Goal: Task Accomplishment & Management: Manage account settings

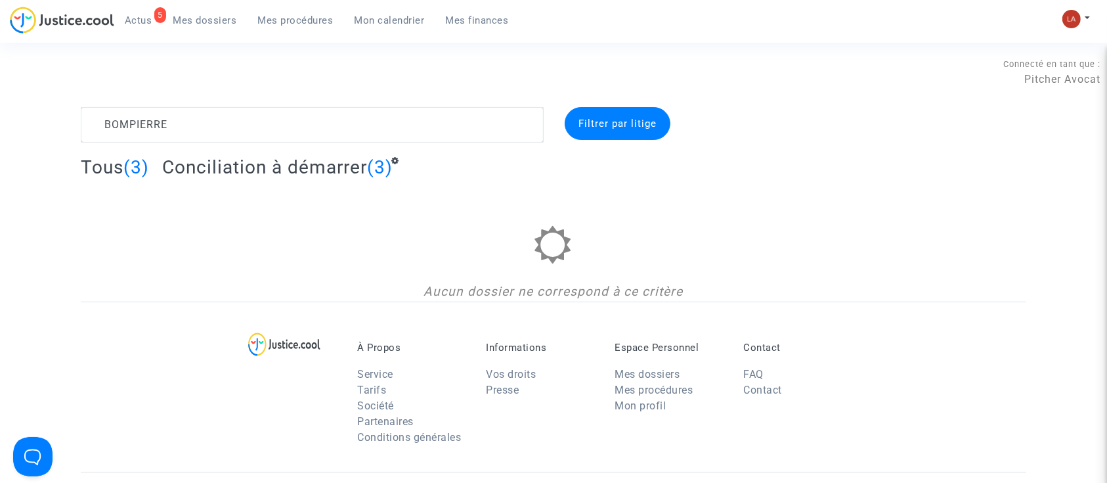
click at [285, 174] on span "Conciliation à démarrer" at bounding box center [264, 167] width 205 height 22
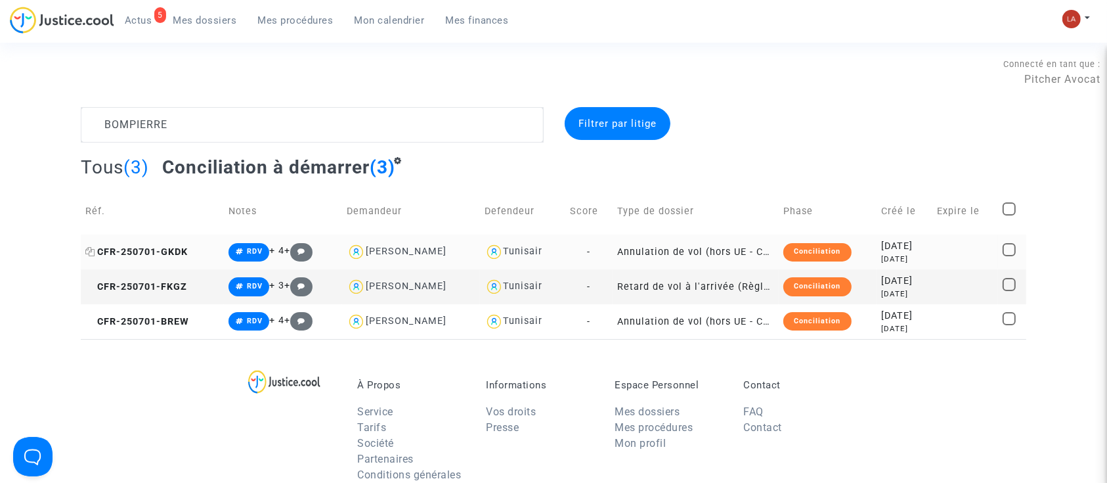
click at [145, 247] on span "CFR-250701-GKDK" at bounding box center [136, 251] width 102 height 11
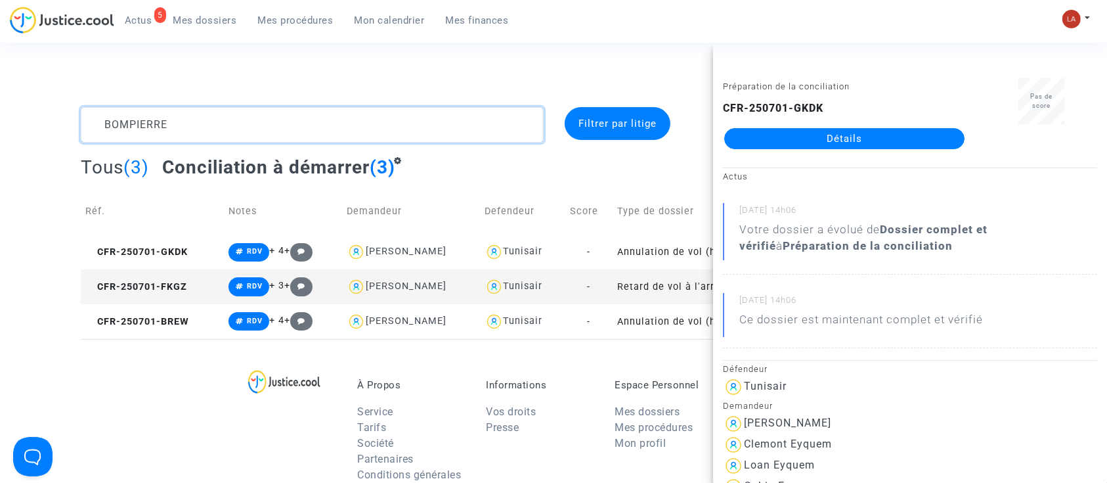
click at [139, 137] on textarea at bounding box center [312, 124] width 463 height 35
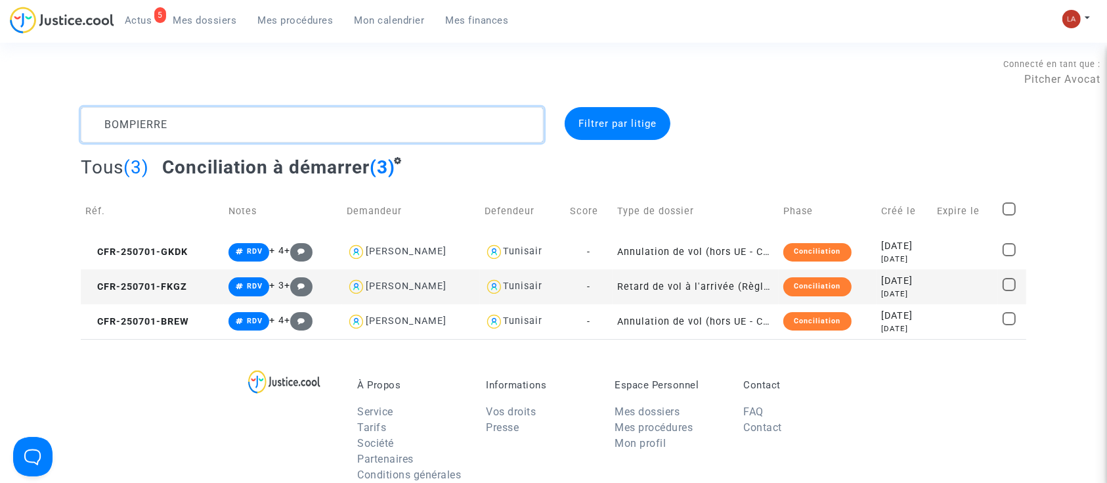
paste textarea "MCHICH"
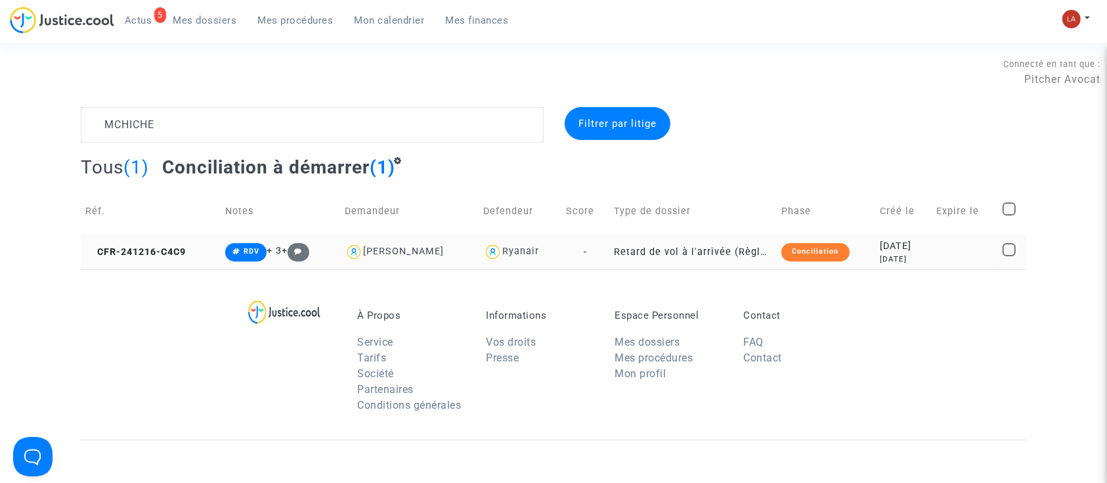
click at [143, 236] on td "CFR-241216-C4C9" at bounding box center [151, 252] width 140 height 35
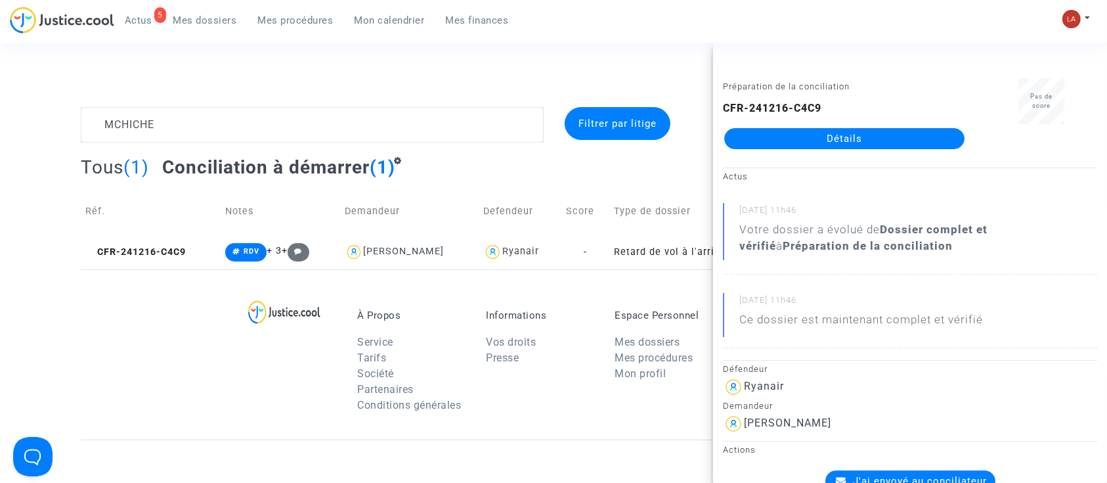
click at [146, 163] on span "(1)" at bounding box center [136, 167] width 26 height 22
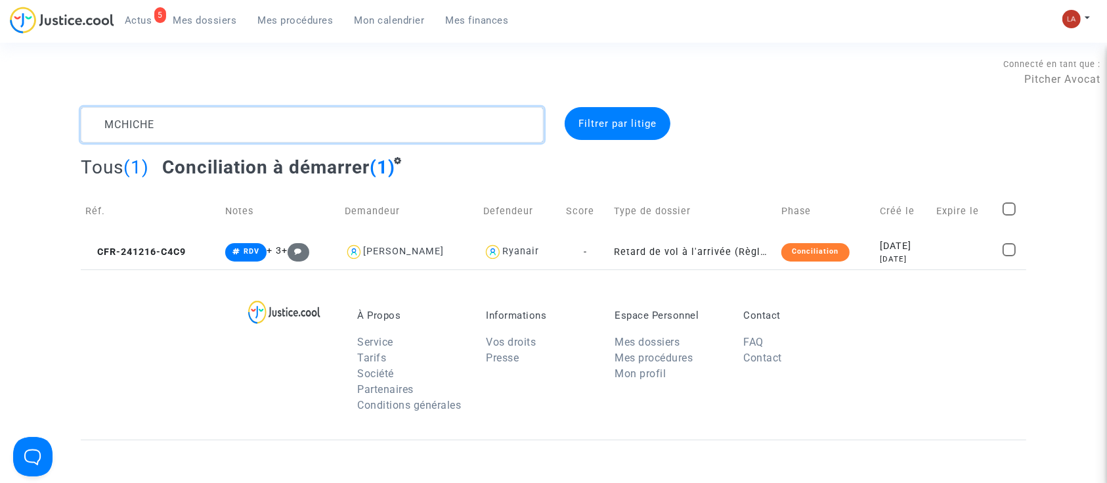
click at [122, 127] on textarea at bounding box center [312, 124] width 463 height 35
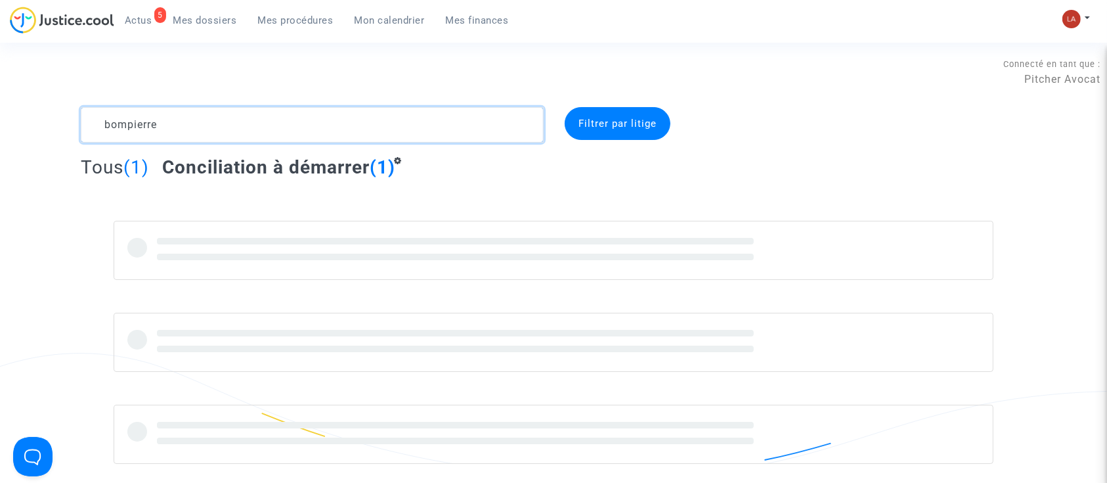
click at [118, 127] on textarea at bounding box center [312, 124] width 463 height 35
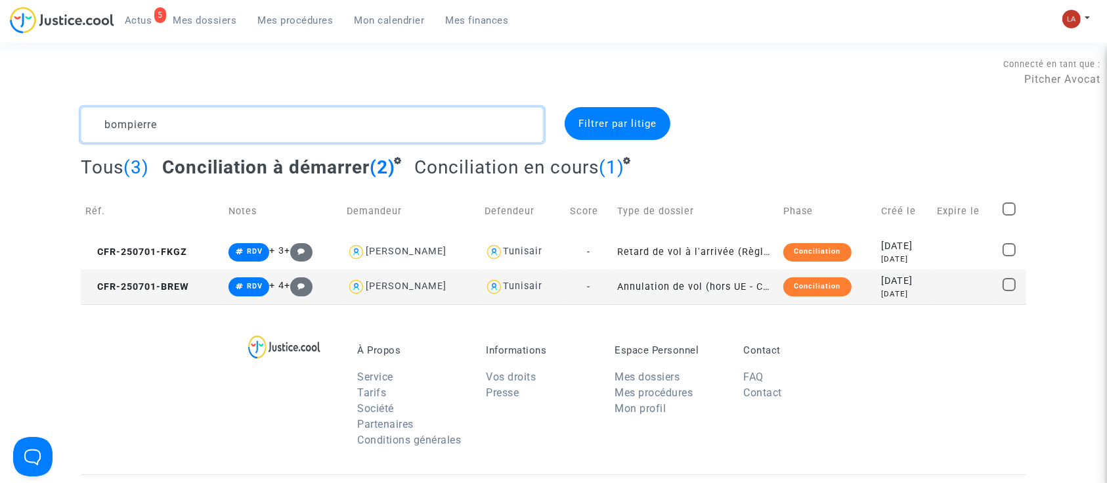
click at [121, 129] on textarea at bounding box center [312, 124] width 463 height 35
paste textarea "JASSEY"
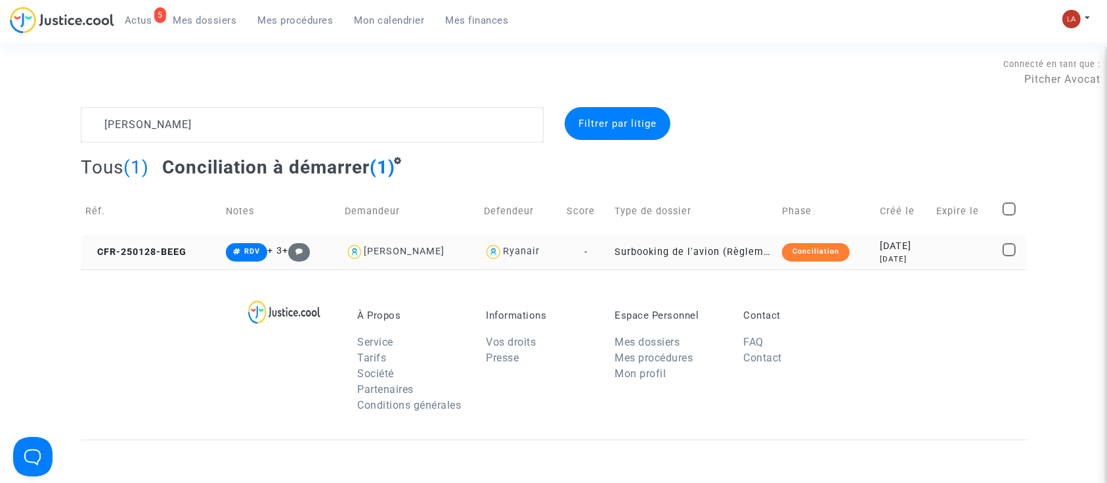
click at [152, 265] on td "CFR-250128-BEEG" at bounding box center [151, 252] width 141 height 35
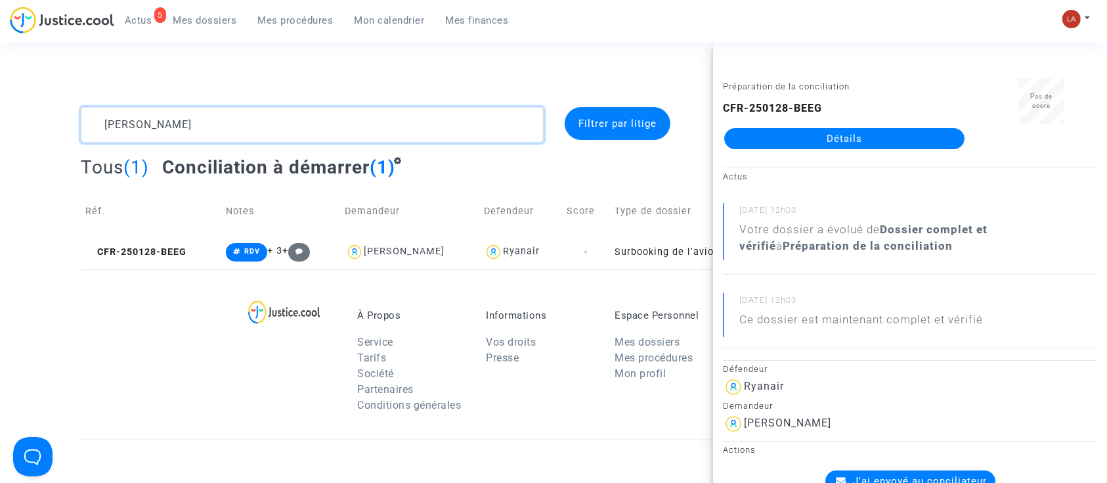
click at [193, 141] on textarea at bounding box center [312, 124] width 463 height 35
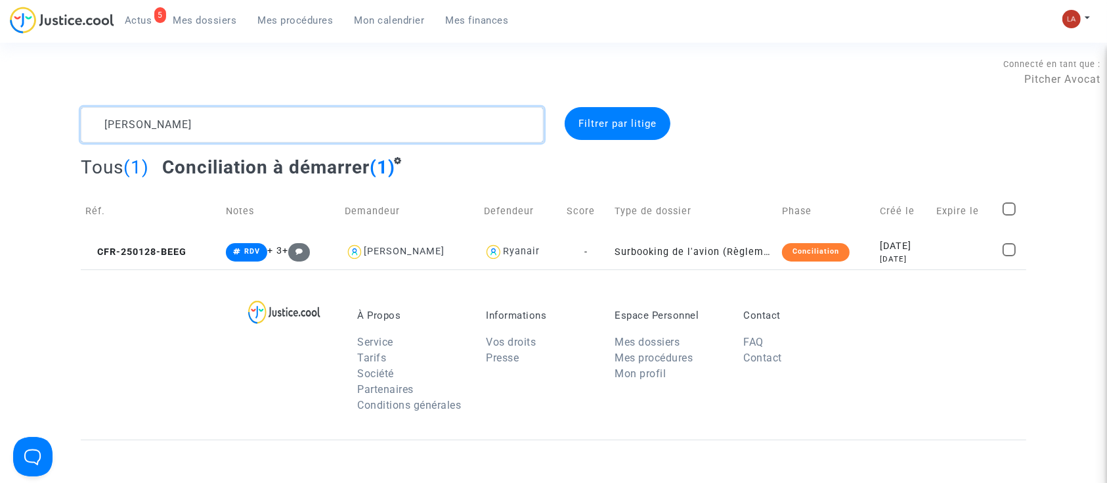
click at [193, 141] on textarea at bounding box center [312, 124] width 463 height 35
paste textarea "PIETQUIN"
type textarea "PIETQUIN"
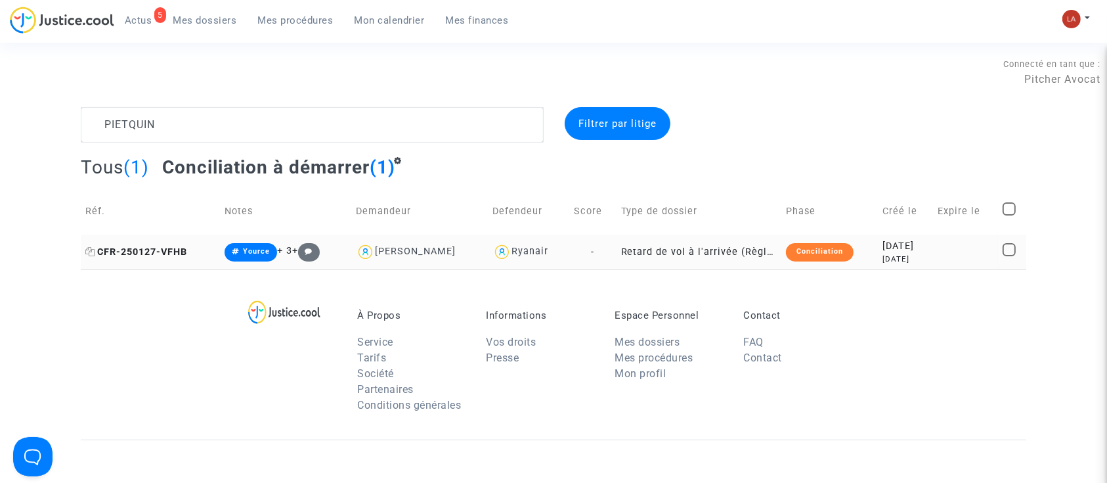
click at [116, 246] on span "CFR-250127-VFHB" at bounding box center [136, 251] width 102 height 11
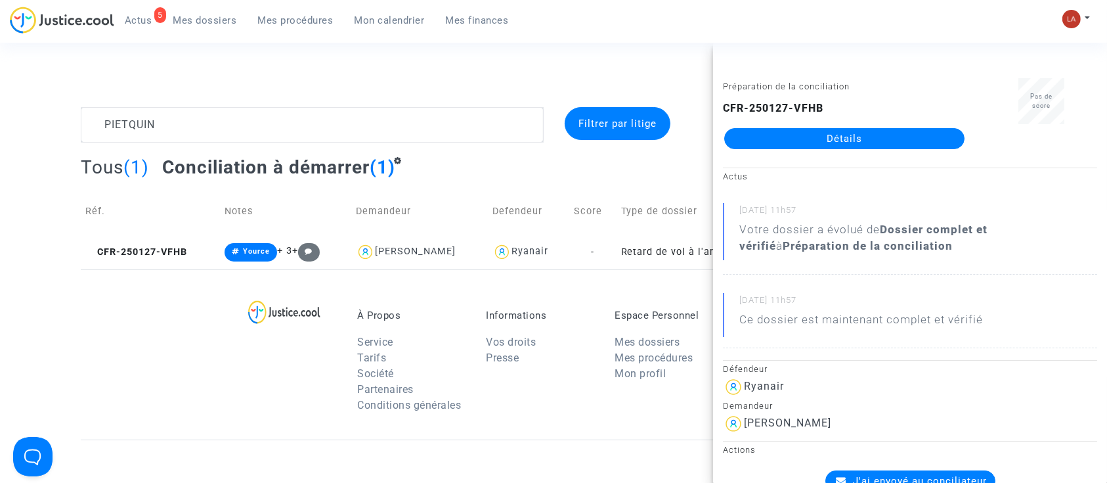
click at [129, 24] on span "Actus" at bounding box center [139, 20] width 28 height 12
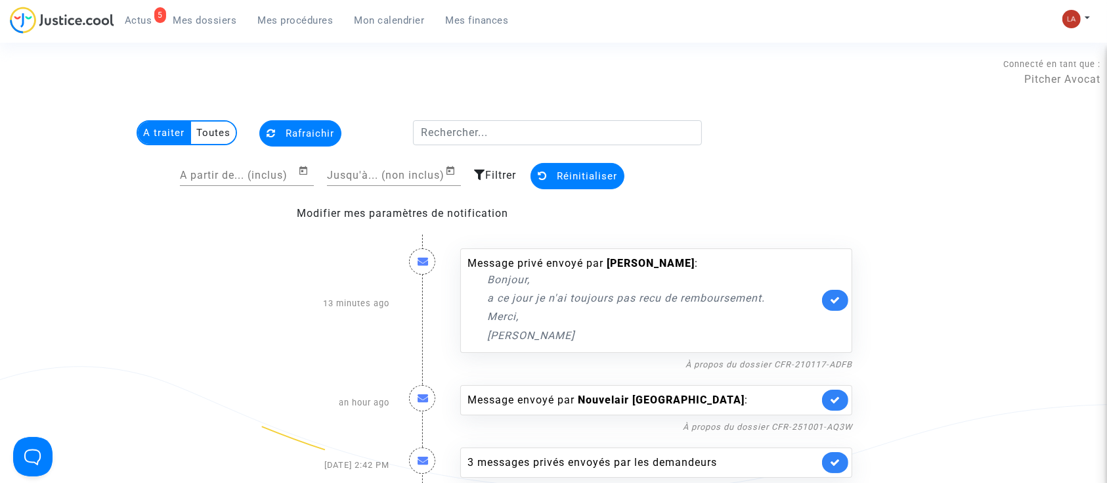
scroll to position [40, 0]
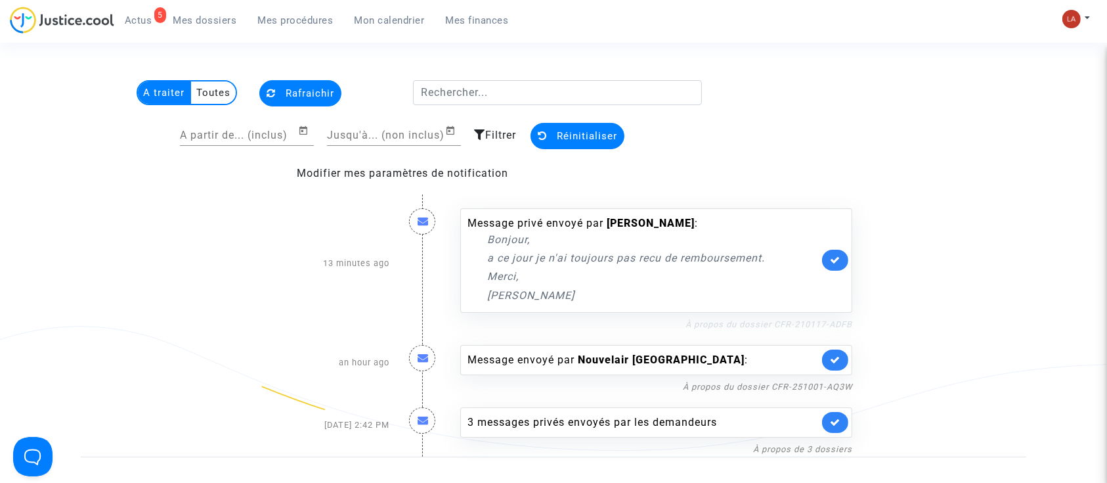
click at [793, 327] on link "À propos du dossier CFR-210117-ADFB" at bounding box center [769, 324] width 167 height 10
click at [830, 259] on link at bounding box center [835, 260] width 26 height 21
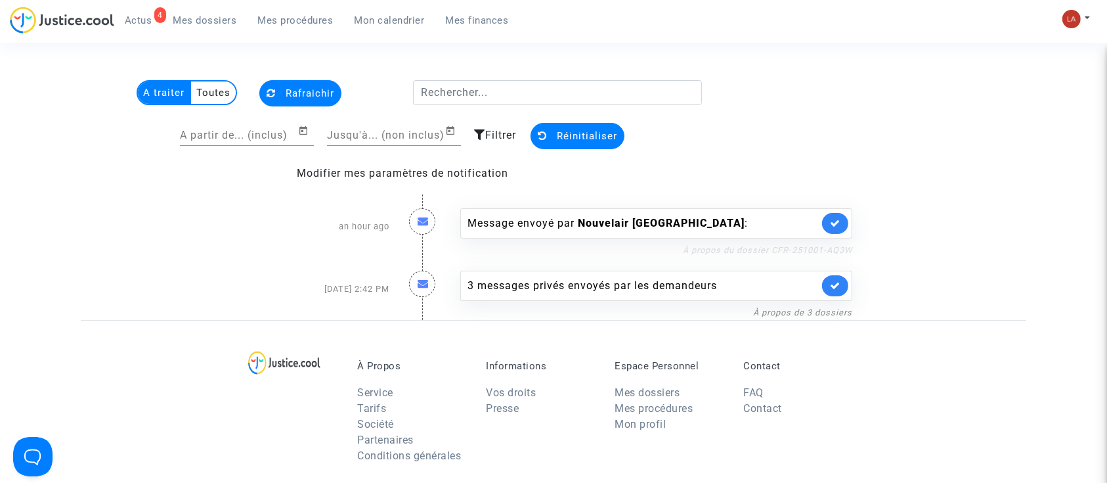
click at [707, 250] on link "À propos du dossier CFR-251001-AQ3W" at bounding box center [767, 250] width 169 height 10
click at [836, 213] on link at bounding box center [835, 223] width 26 height 21
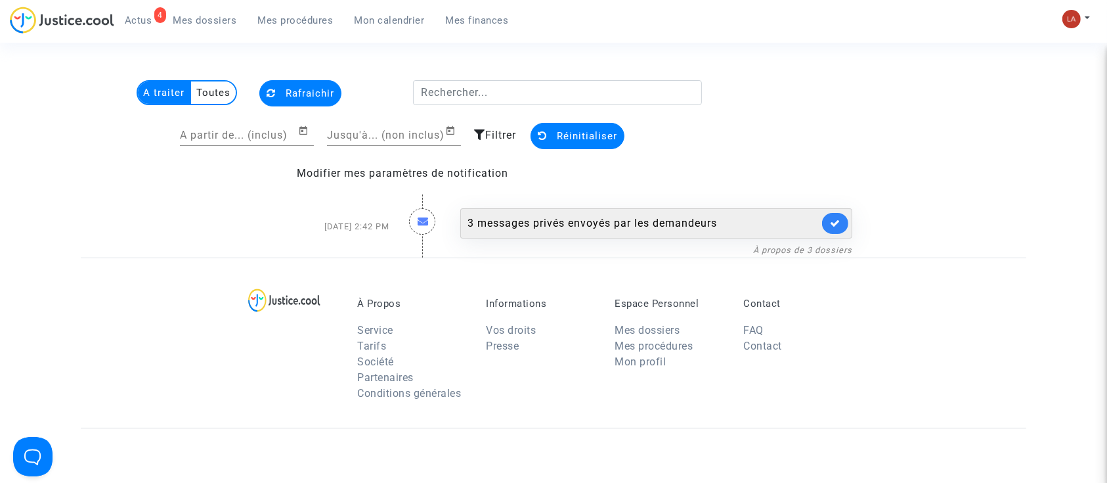
click at [715, 223] on div "3 messages privés envoyés par les demandeurs" at bounding box center [643, 223] width 351 height 16
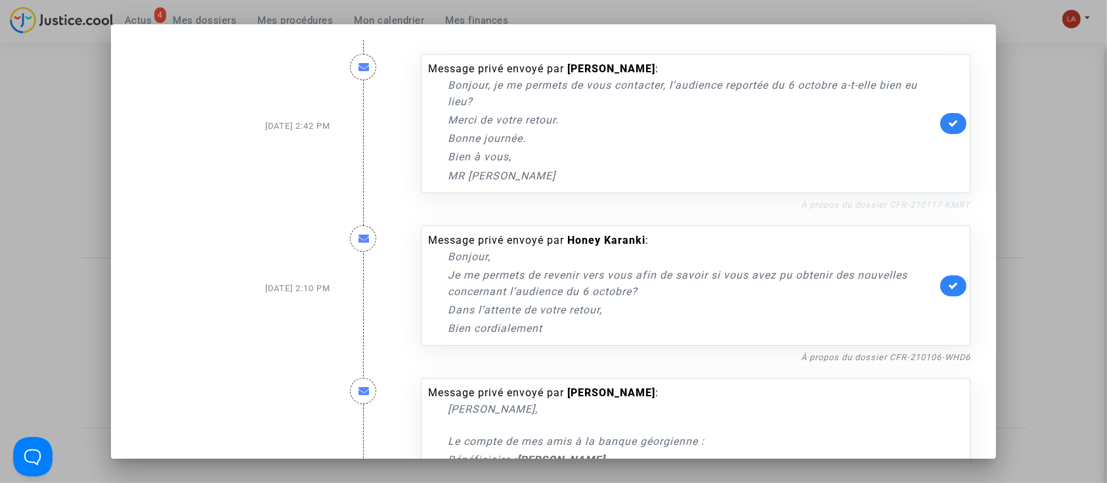
click at [839, 206] on link "À propos du dossier CFR-210117-KMRT" at bounding box center [885, 205] width 169 height 10
click at [1076, 108] on div at bounding box center [553, 241] width 1107 height 483
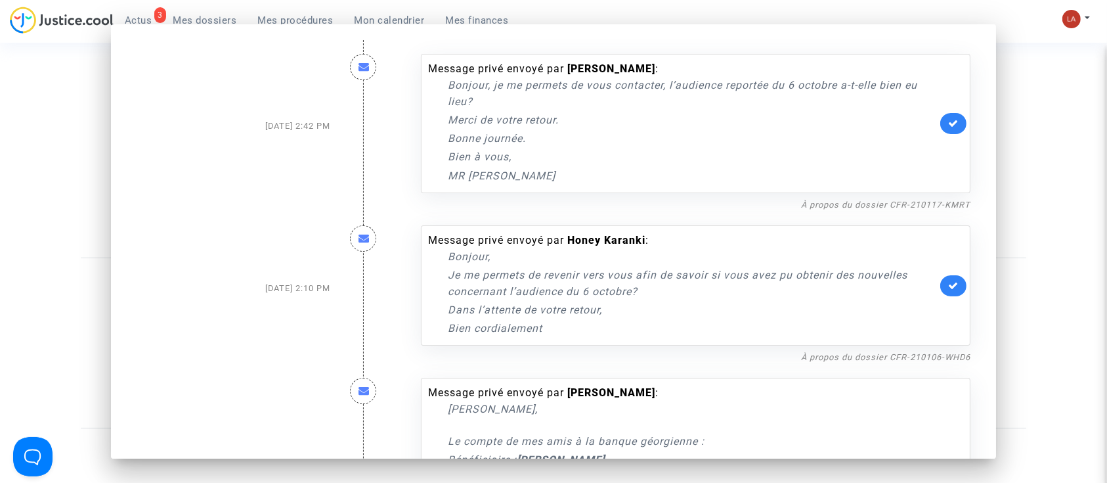
scroll to position [40, 0]
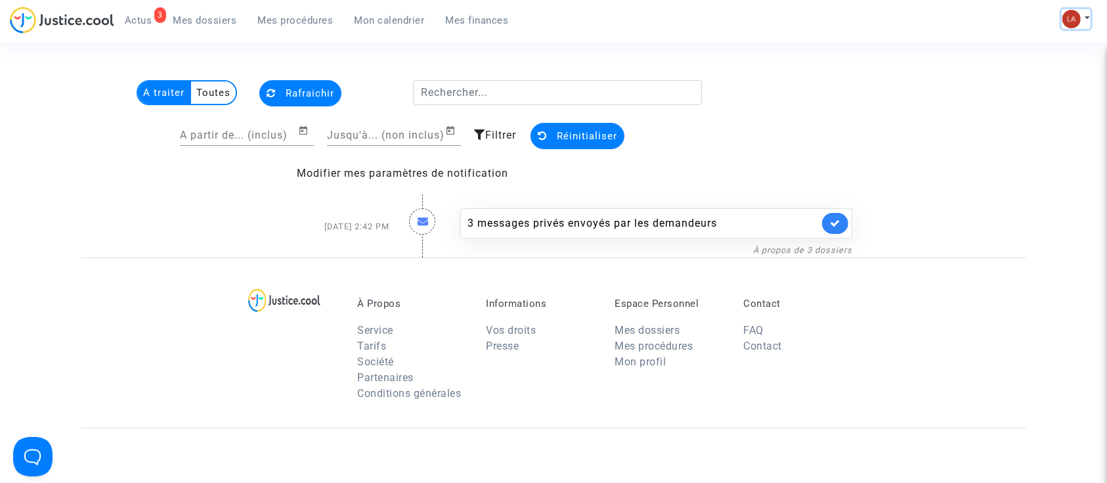
click at [1069, 17] on img at bounding box center [1072, 19] width 18 height 18
click at [985, 68] on link "Changer de compte" at bounding box center [1024, 67] width 133 height 21
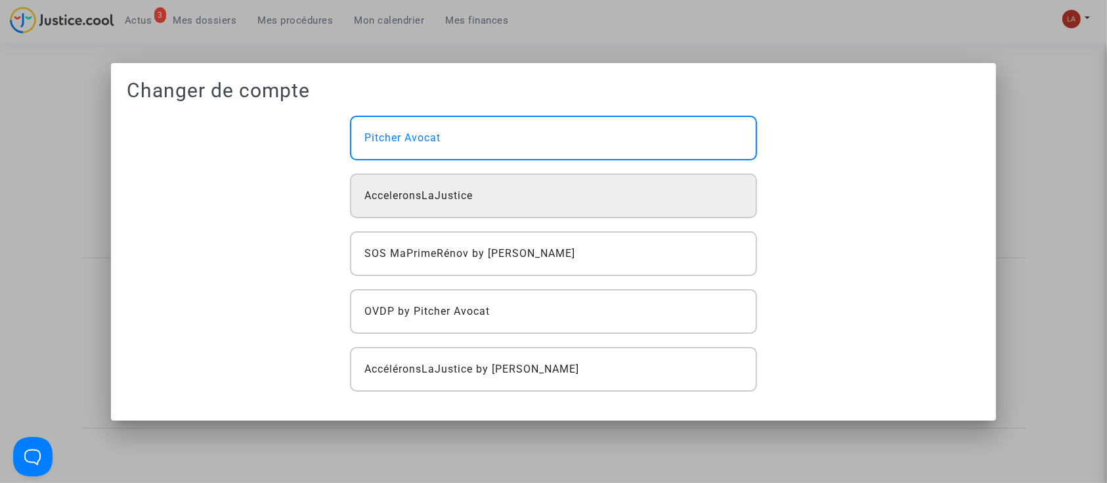
click at [447, 206] on div "AcceleronsLaJustice" at bounding box center [553, 195] width 407 height 45
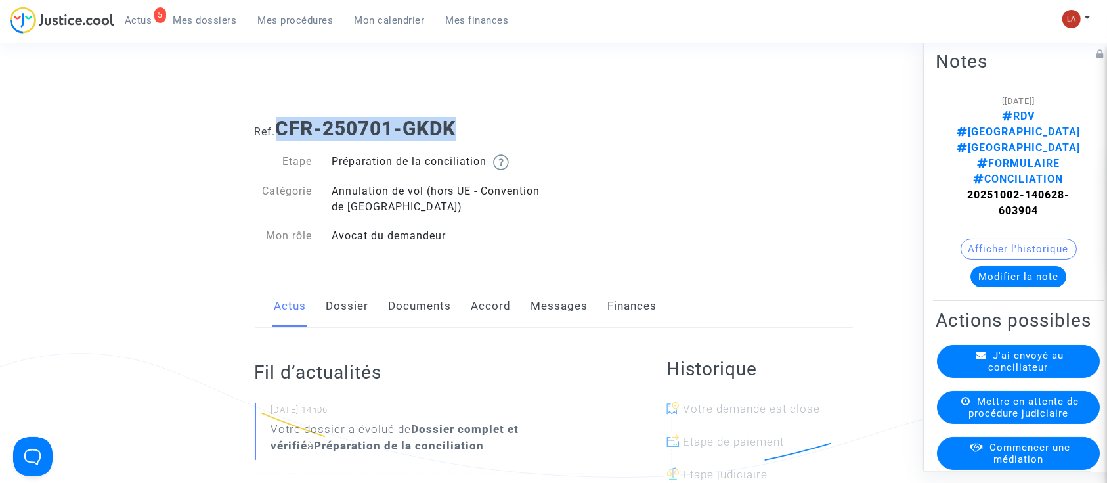
drag, startPoint x: 468, startPoint y: 126, endPoint x: 281, endPoint y: 125, distance: 186.6
click at [281, 125] on h1 "Ref. CFR-250701-GKDK" at bounding box center [554, 129] width 598 height 24
copy b "CFR-250701-GKDK"
click at [493, 122] on h1 "Ref. CFR-250701-GKDK" at bounding box center [554, 129] width 598 height 24
drag, startPoint x: 473, startPoint y: 123, endPoint x: 282, endPoint y: 114, distance: 190.7
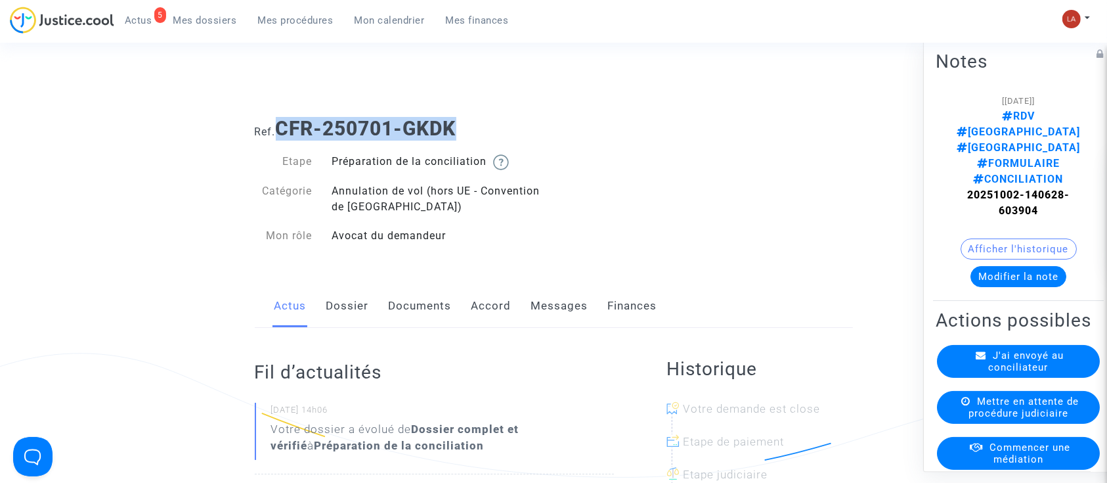
click at [282, 114] on div "Ref. CFR-250701-GKDK" at bounding box center [554, 124] width 618 height 34
copy b "CFR-250701-GKDK"
click at [355, 305] on link "Dossier" at bounding box center [347, 305] width 43 height 43
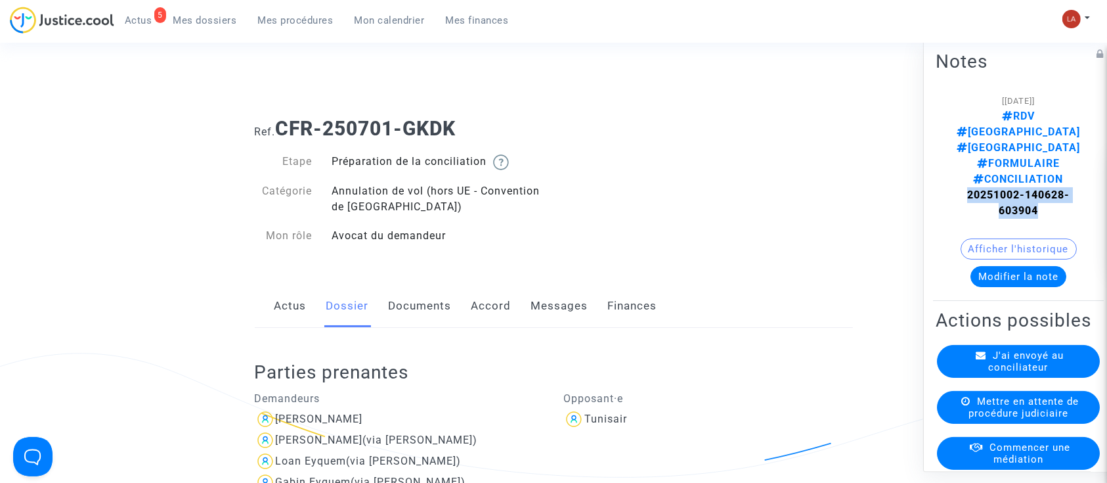
drag, startPoint x: 1038, startPoint y: 158, endPoint x: 960, endPoint y: 143, distance: 79.1
click at [960, 143] on div "[[DATE]] RDV Montreal Bordeaux FORMULAIRE CONCILIATION 20251002-140628-603904" at bounding box center [1019, 156] width 126 height 126
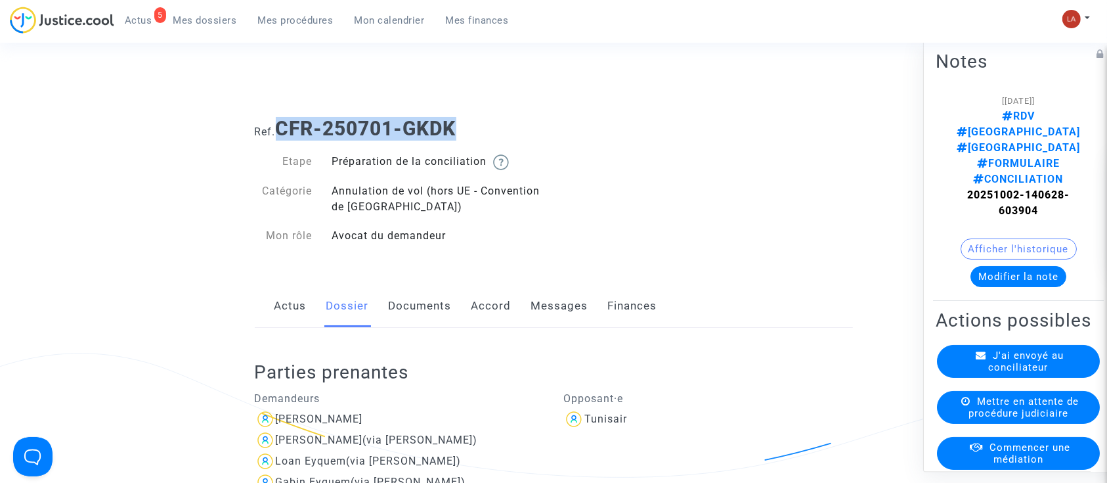
drag, startPoint x: 489, startPoint y: 131, endPoint x: 278, endPoint y: 124, distance: 211.0
click at [278, 124] on h1 "Ref. CFR-250701-GKDK" at bounding box center [554, 129] width 598 height 24
copy b "CFR-250701-GKDK"
click at [1004, 349] on span "J'ai envoyé au conciliateur" at bounding box center [1027, 361] width 76 height 24
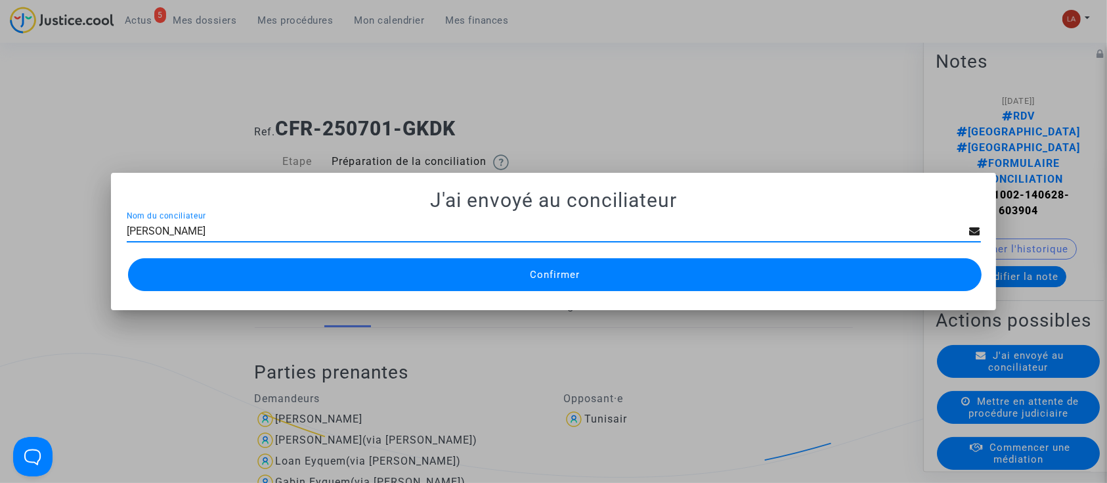
type input "Grégoire LEBESGUE"
click at [447, 261] on button "Confirmer" at bounding box center [555, 274] width 855 height 33
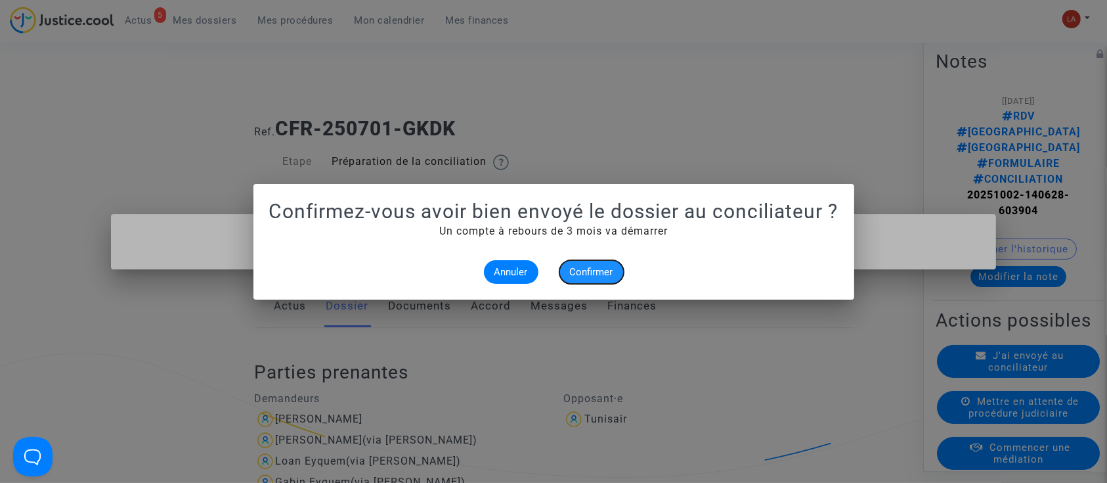
click at [573, 277] on button "Confirmer" at bounding box center [592, 272] width 64 height 24
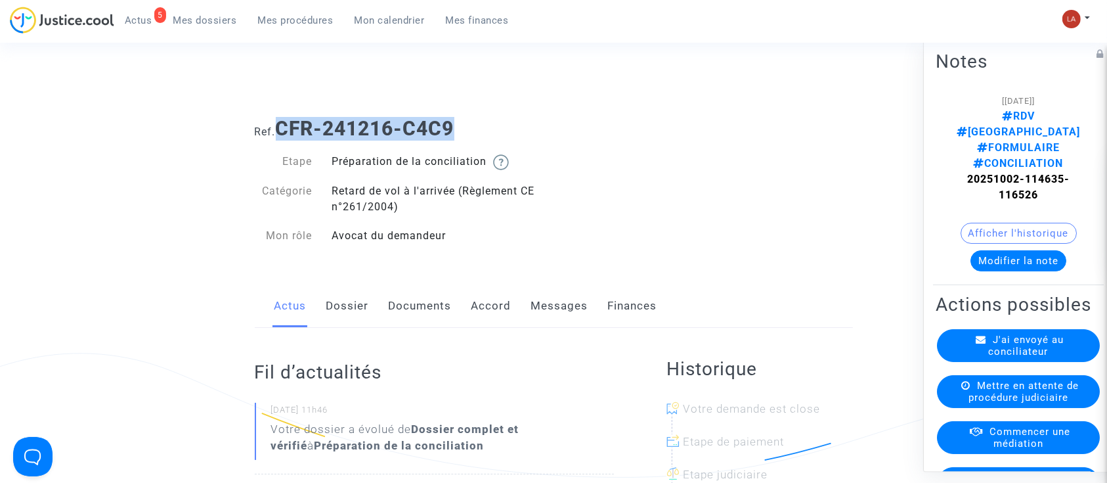
click at [284, 110] on div "Ref. CFR-241216-C4C9" at bounding box center [554, 124] width 618 height 34
click at [369, 306] on div "Actus Dossier Documents Accord Messages Finances" at bounding box center [554, 306] width 598 height 44
click at [367, 306] on link "Dossier" at bounding box center [347, 305] width 43 height 43
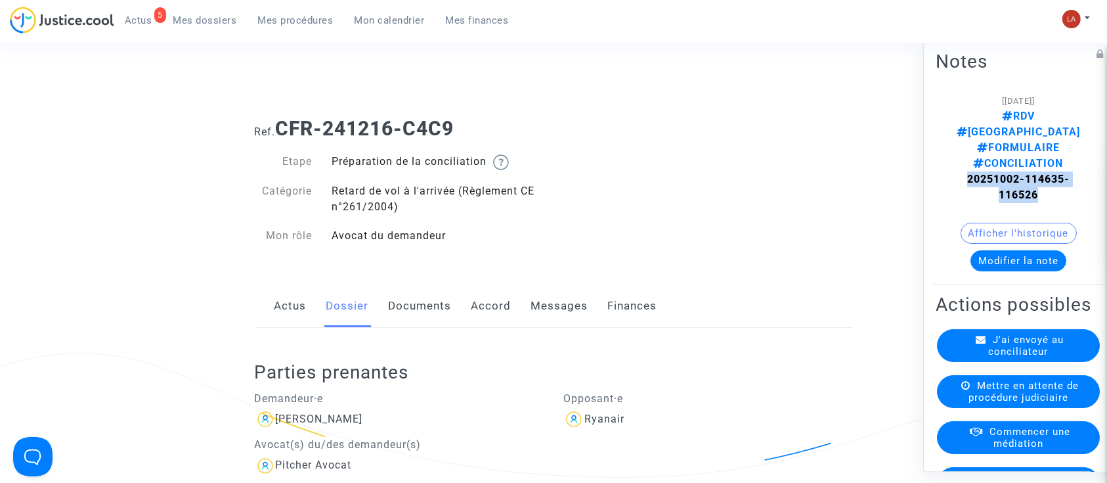
drag, startPoint x: 1032, startPoint y: 171, endPoint x: 959, endPoint y: 148, distance: 76.3
click at [959, 148] on div "[02/10/2025] RDV BORDEAUX FORMULAIRE CONCILIATION 20251002-114635-116526" at bounding box center [1019, 148] width 126 height 110
copy strong "20251002-114635-116526"
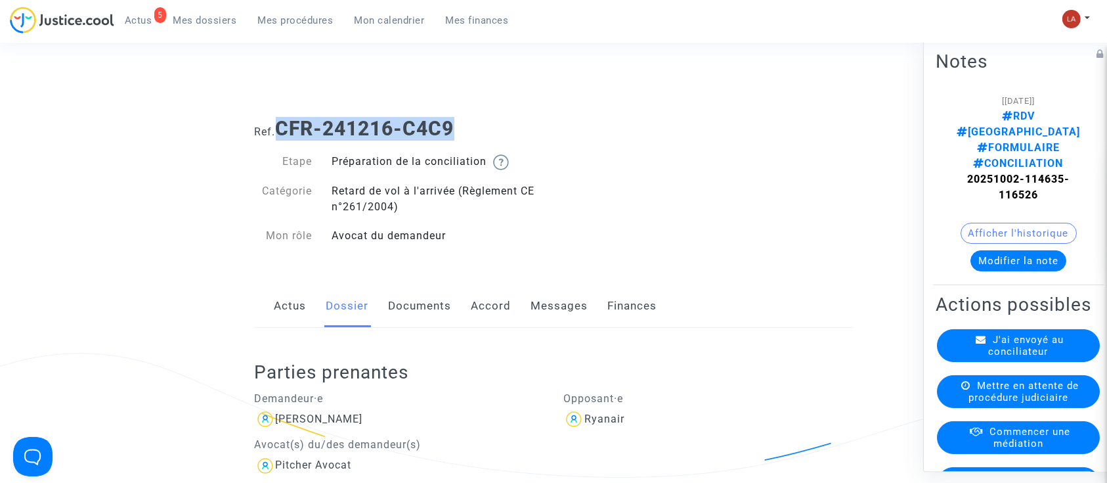
drag, startPoint x: 470, startPoint y: 135, endPoint x: 284, endPoint y: 108, distance: 188.5
click at [284, 108] on div "Ref. CFR-241216-C4C9" at bounding box center [554, 124] width 618 height 34
copy b "CFR-241216-C4C9"
click at [989, 342] on span "J'ai envoyé au conciliateur" at bounding box center [1027, 346] width 76 height 24
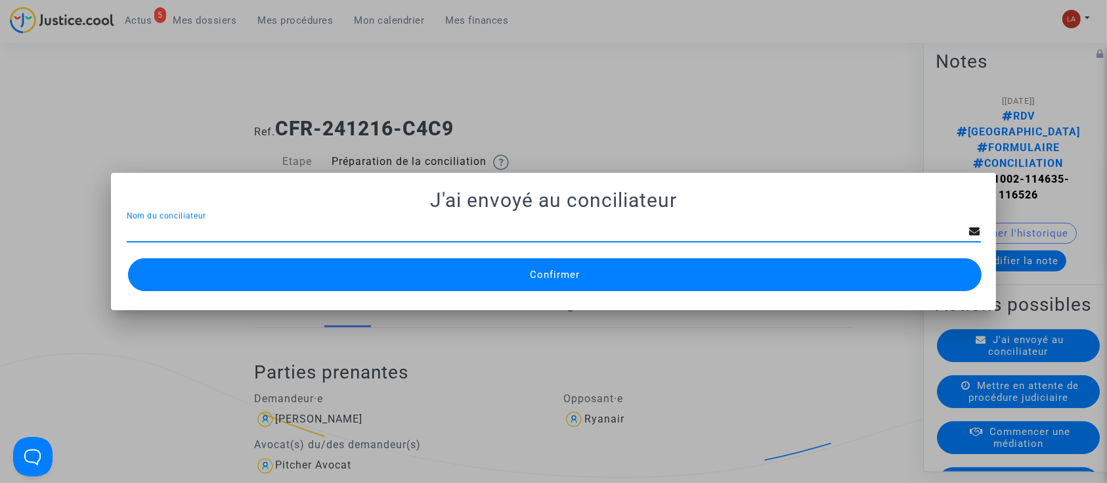
type input "Eric CORDONNIER"
click at [723, 271] on button "Confirmer" at bounding box center [555, 274] width 855 height 33
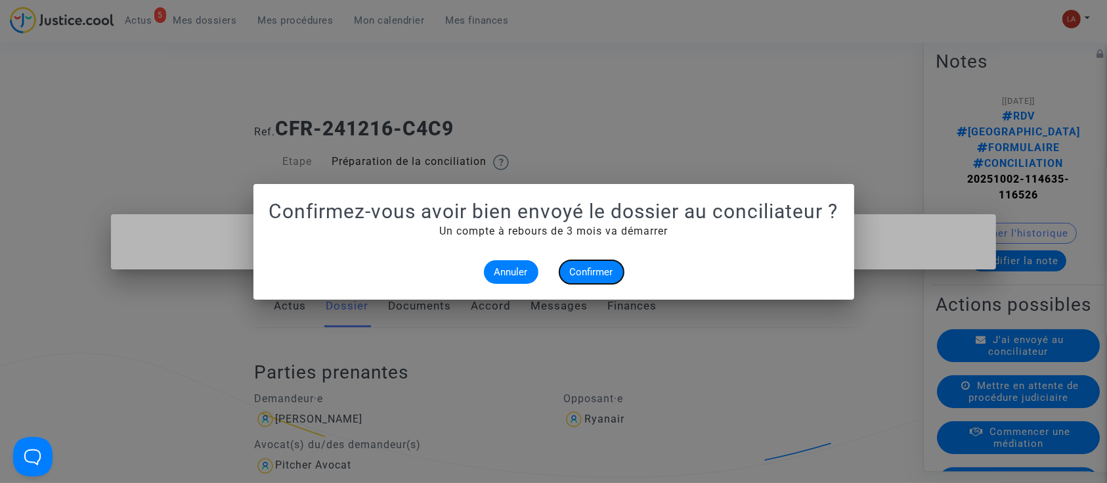
click at [578, 269] on span "Confirmer" at bounding box center [591, 272] width 43 height 12
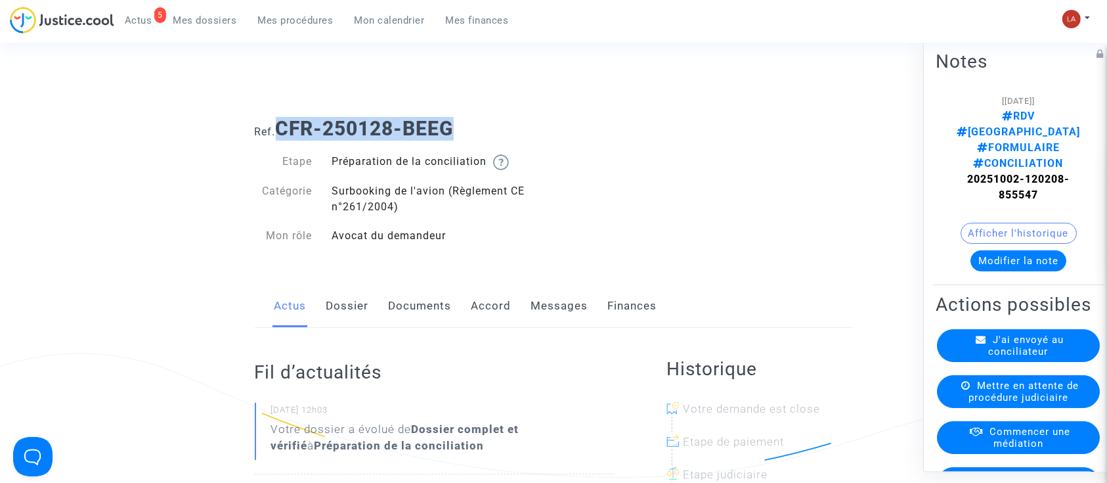
drag, startPoint x: 458, startPoint y: 126, endPoint x: 282, endPoint y: 129, distance: 176.1
click at [282, 129] on h1 "Ref. CFR-250128-BEEG" at bounding box center [554, 129] width 598 height 24
click at [563, 294] on link "Messages" at bounding box center [559, 305] width 57 height 43
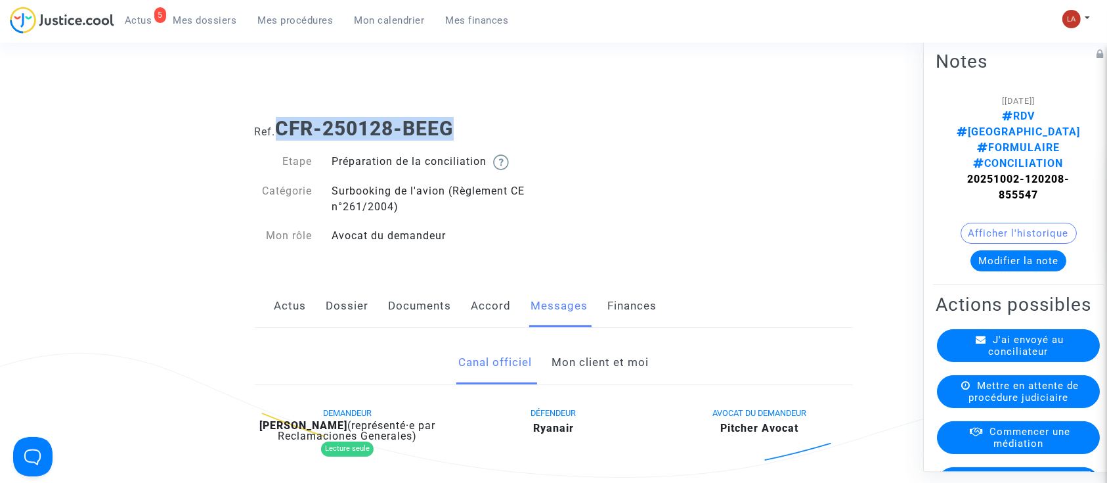
scroll to position [142, 0]
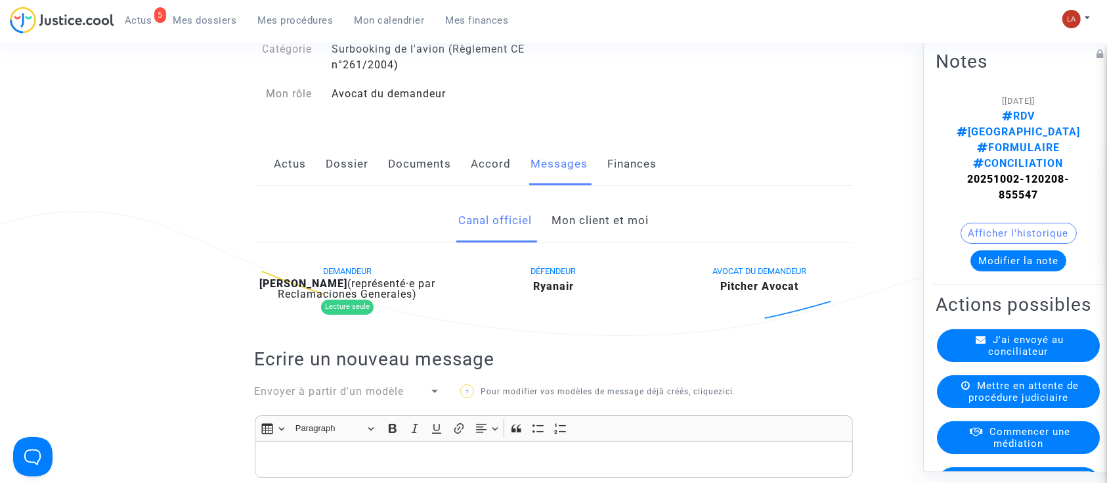
click at [439, 154] on link "Documents" at bounding box center [420, 164] width 63 height 43
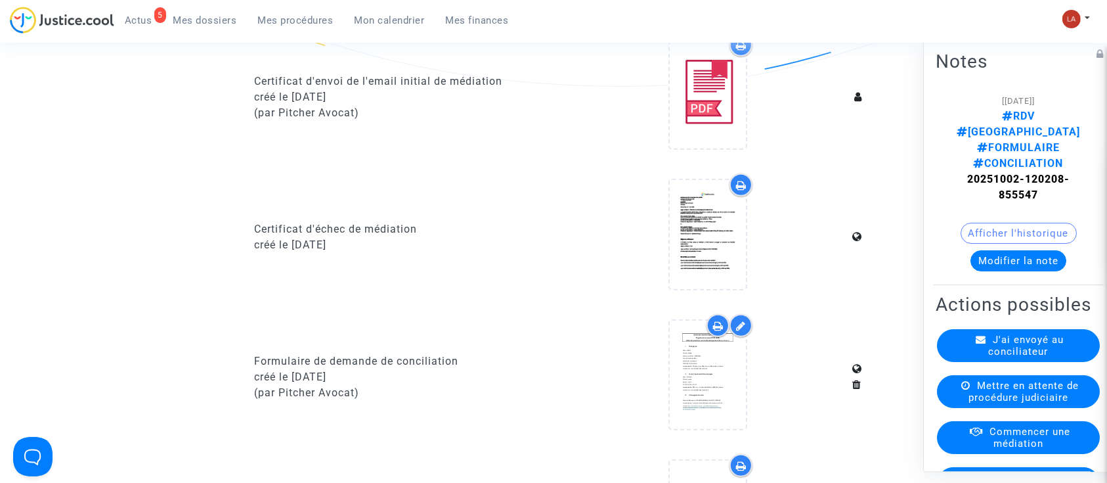
scroll to position [1009, 0]
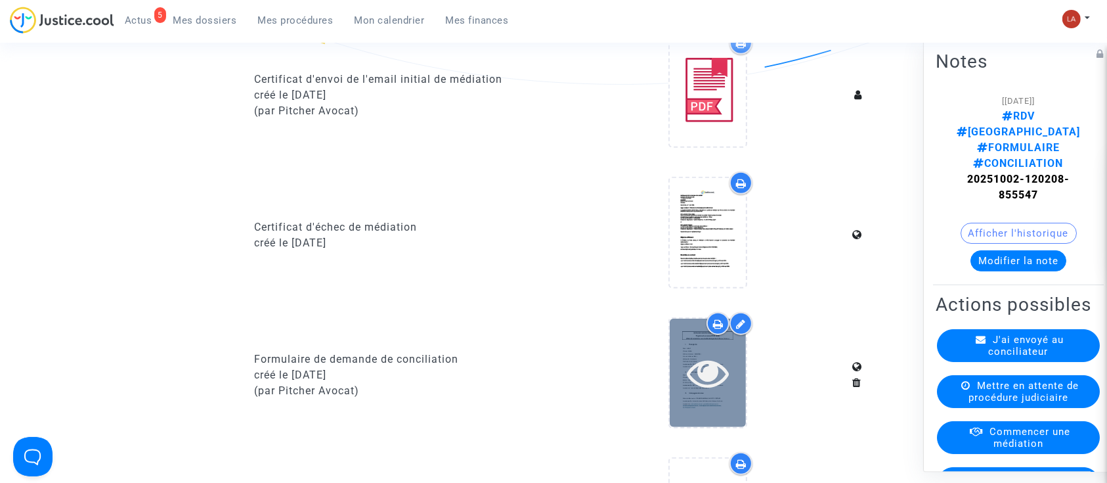
click at [703, 386] on icon at bounding box center [708, 372] width 43 height 42
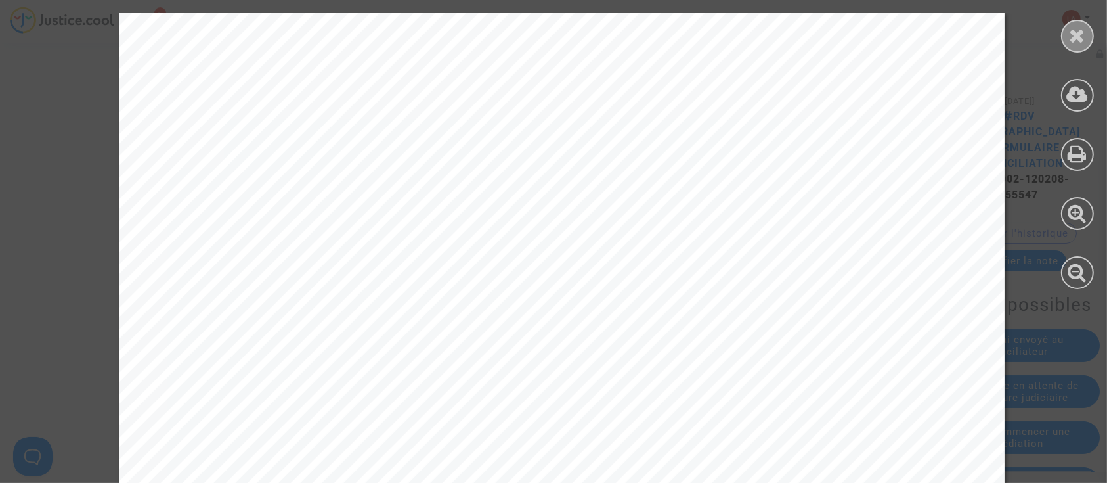
click at [1077, 41] on icon at bounding box center [1078, 36] width 16 height 20
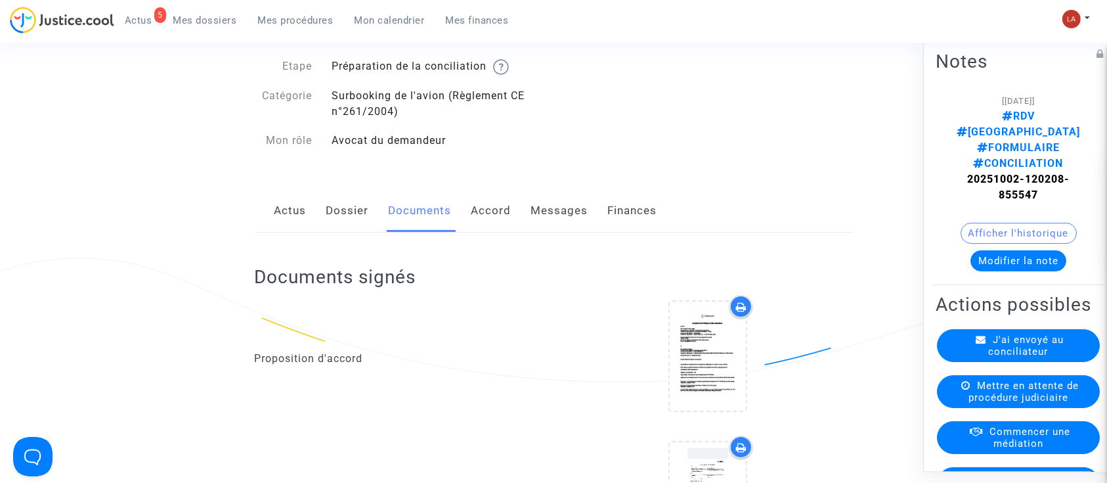
scroll to position [0, 0]
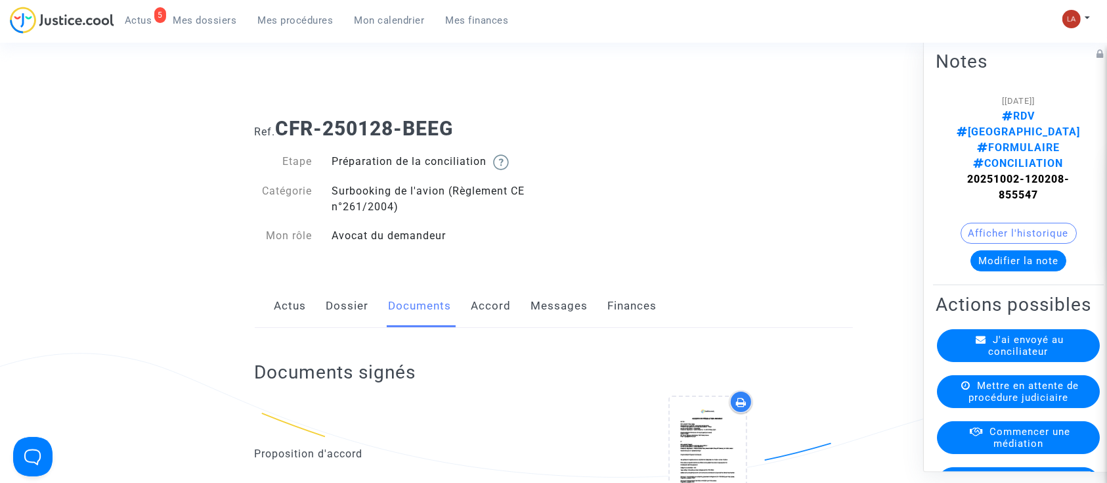
click at [332, 308] on link "Dossier" at bounding box center [347, 305] width 43 height 43
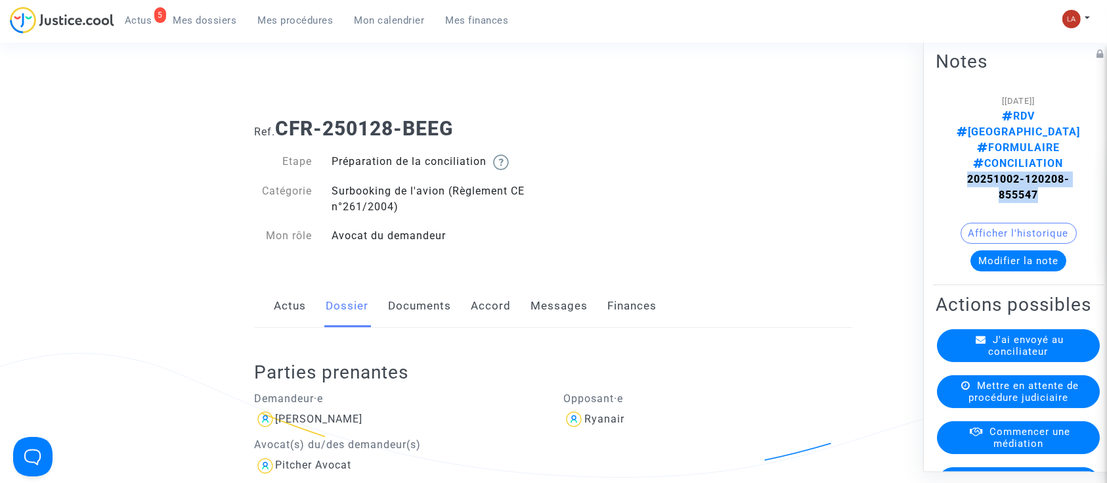
drag, startPoint x: 1033, startPoint y: 168, endPoint x: 949, endPoint y: 146, distance: 87.0
click at [949, 146] on note-viewer "[02/10/2025] RDV BORDEAUX FORMULAIRE CONCILIATION 20251002-120208-855547 Affich…" at bounding box center [1019, 182] width 166 height 179
click at [465, 145] on div "Etape Préparation de la conciliation Catégorie Surbooking de l'avion (Règlement…" at bounding box center [399, 199] width 309 height 117
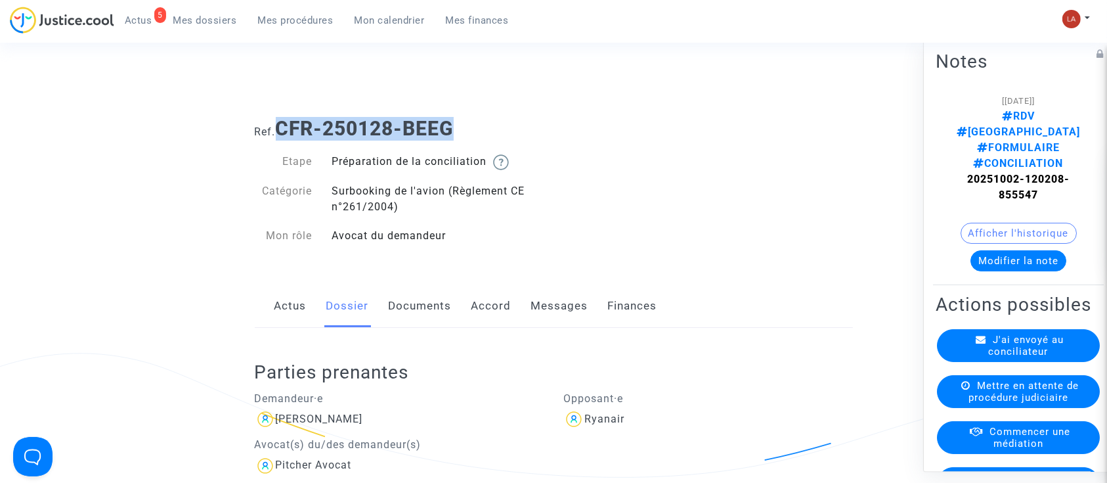
drag, startPoint x: 451, startPoint y: 123, endPoint x: 280, endPoint y: 116, distance: 171.0
click at [280, 116] on div "Ref. CFR-250128-BEEG" at bounding box center [554, 124] width 618 height 34
copy b "CFR-250128-BEEG"
click at [1030, 334] on span "J'ai envoyé au conciliateur" at bounding box center [1027, 346] width 76 height 24
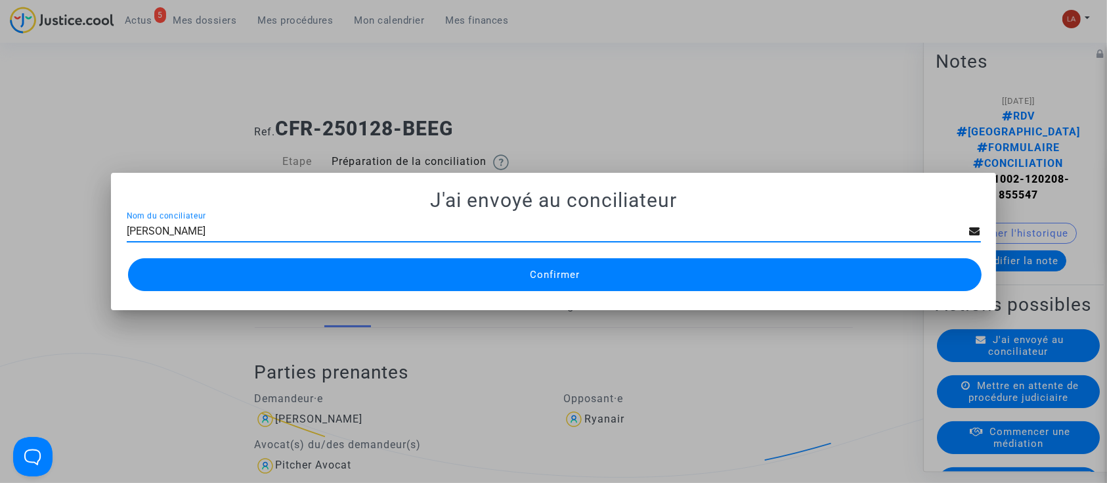
type input "Guy DEGARDIN"
click at [363, 275] on button "Confirmer" at bounding box center [555, 274] width 855 height 33
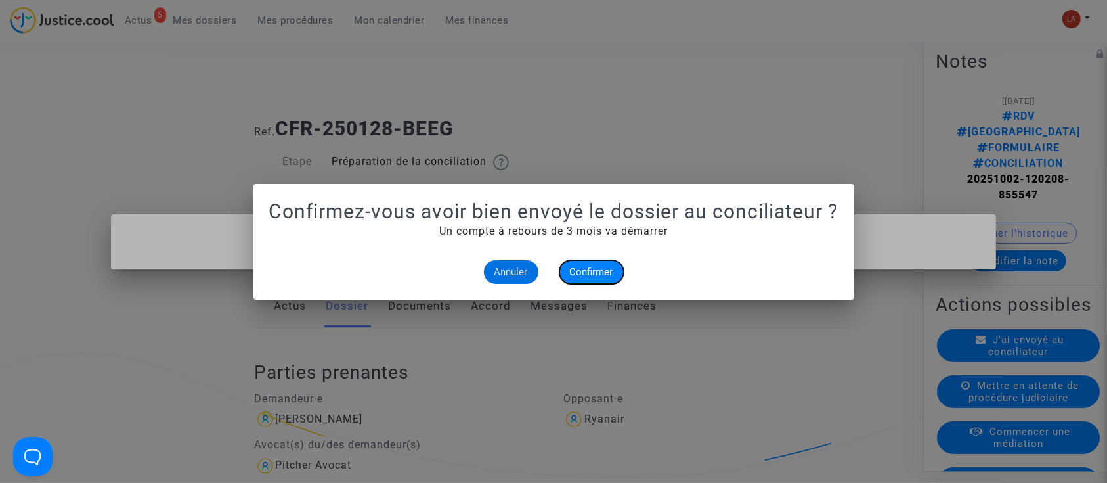
click at [595, 264] on button "Confirmer" at bounding box center [592, 272] width 64 height 24
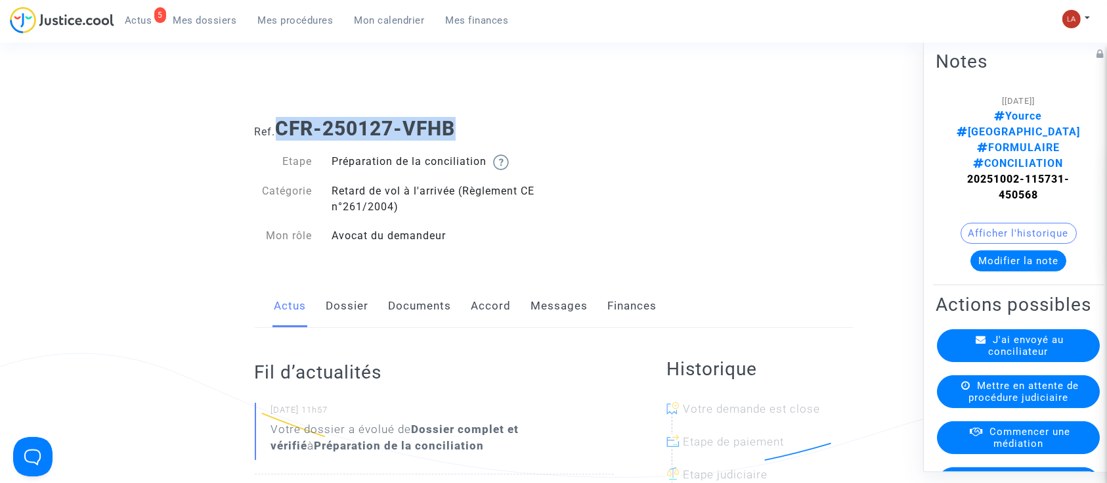
drag, startPoint x: 494, startPoint y: 128, endPoint x: 282, endPoint y: 112, distance: 212.1
click at [282, 112] on div "Ref. CFR-250127-VFHB" at bounding box center [554, 124] width 618 height 34
copy b "CFR-250127-VFHB"
click at [344, 318] on link "Dossier" at bounding box center [347, 305] width 43 height 43
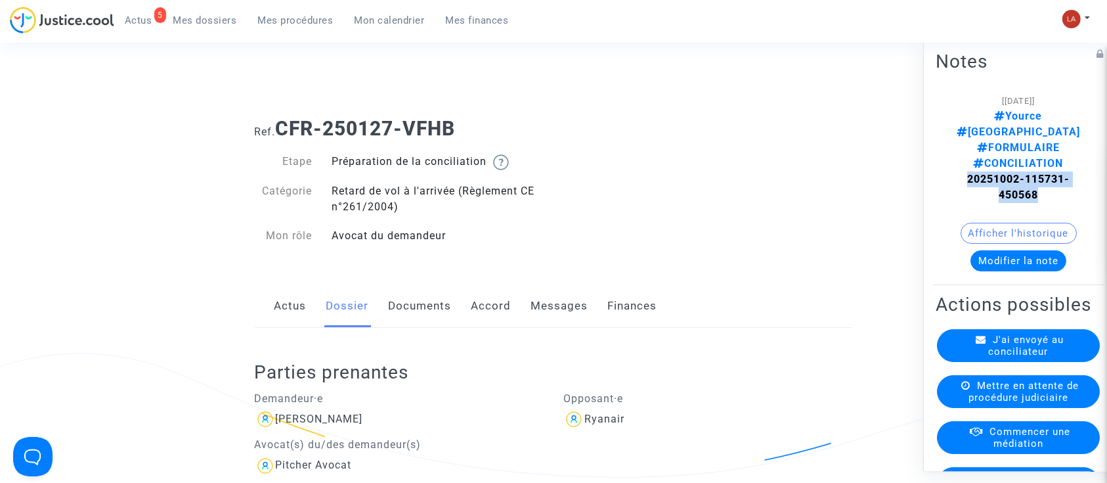
drag, startPoint x: 1050, startPoint y: 164, endPoint x: 950, endPoint y: 152, distance: 101.2
click at [950, 152] on note-viewer "[02/10/2025] Yource BORDEAUX FORMULAIRE CONCILIATION 20251002-115731-450568 Aff…" at bounding box center [1019, 182] width 166 height 179
copy strong "20251002-115731-450568"
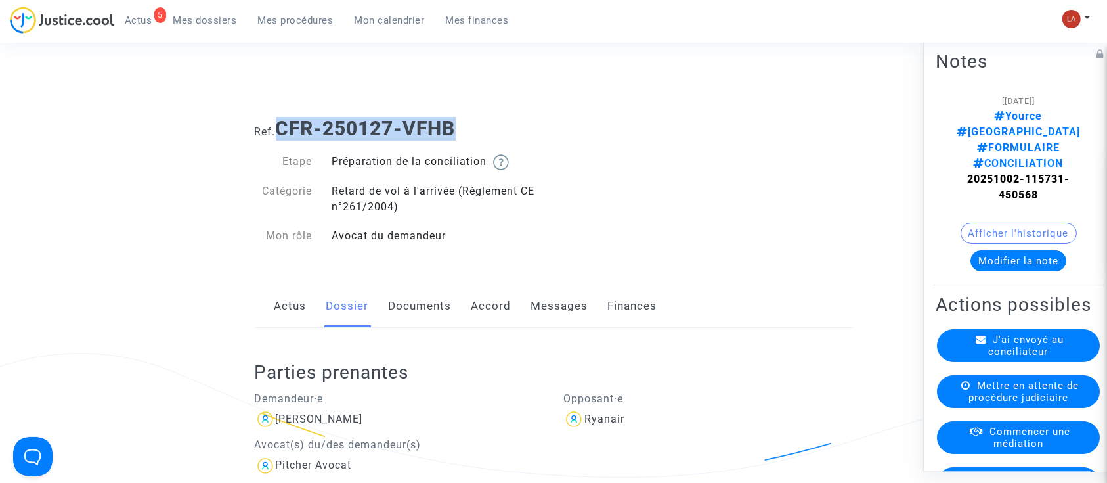
drag, startPoint x: 458, startPoint y: 129, endPoint x: 284, endPoint y: 132, distance: 174.1
click at [284, 132] on b "CFR-250127-VFHB" at bounding box center [366, 128] width 180 height 23
copy b "CFR-250127-VFHB"
click at [977, 334] on icon at bounding box center [982, 339] width 11 height 10
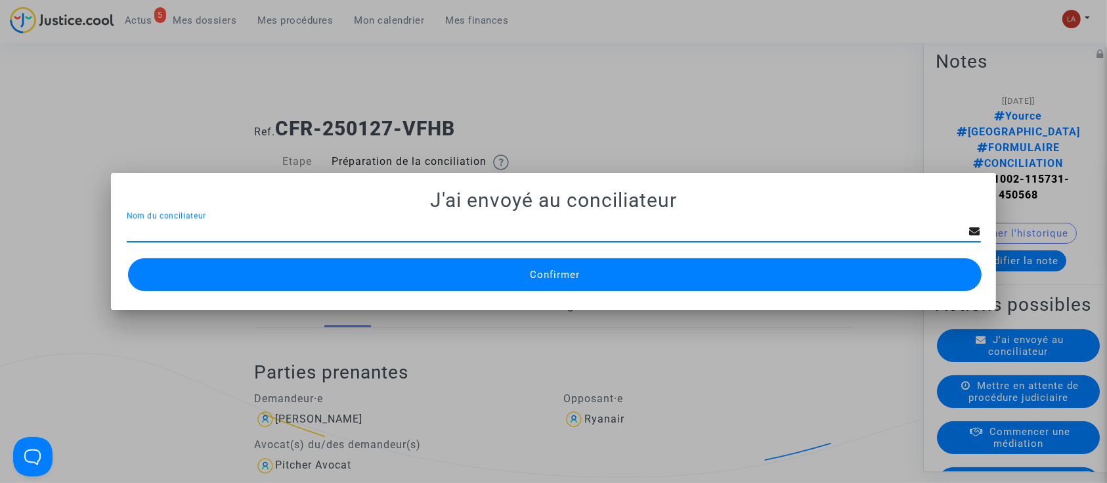
paste input "Guy DEGARDIN"
type input "Guy DEGARDIN"
click at [422, 280] on button "Confirmer" at bounding box center [555, 274] width 855 height 33
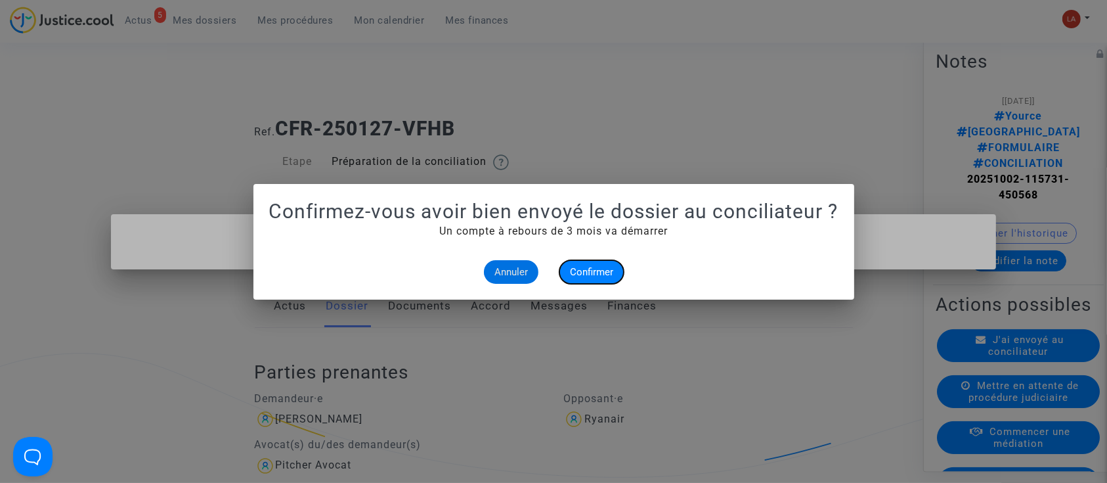
click at [575, 280] on button "Confirmer" at bounding box center [592, 272] width 64 height 24
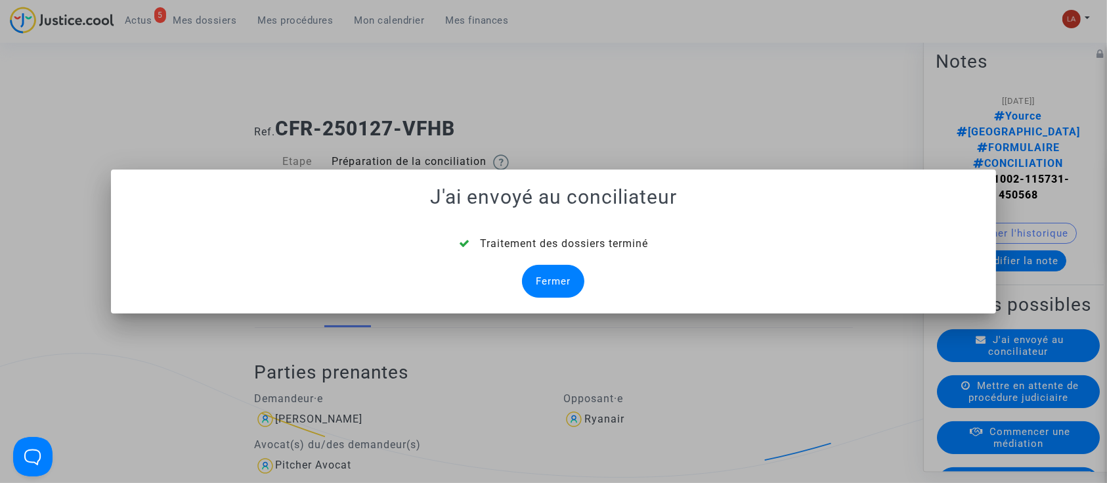
click at [547, 275] on div "Fermer" at bounding box center [553, 281] width 62 height 33
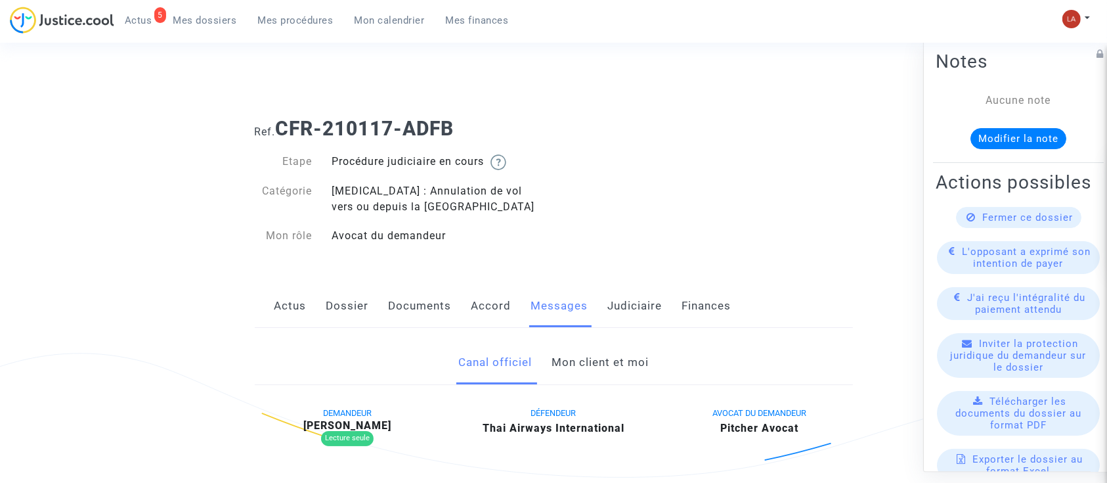
click at [593, 365] on link "Mon client et moi" at bounding box center [600, 362] width 97 height 43
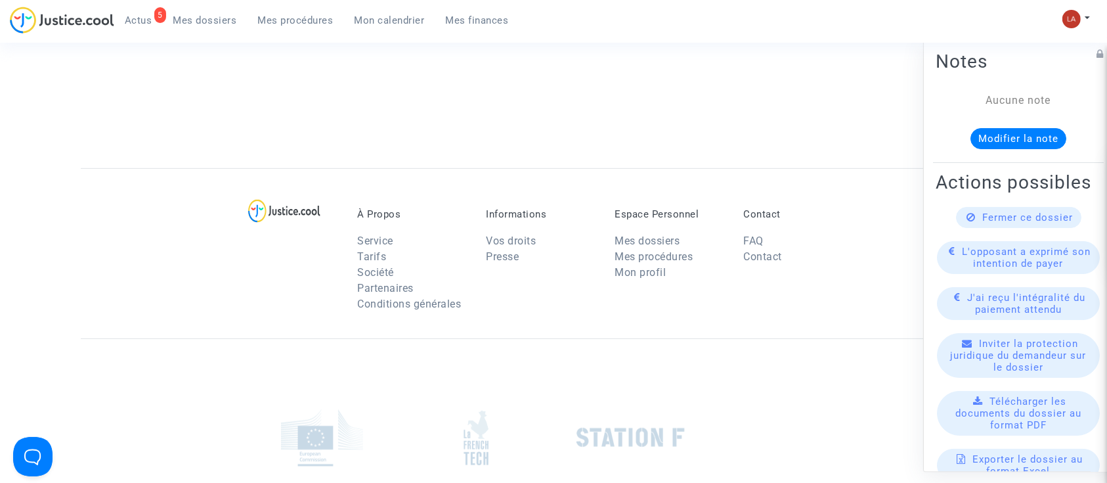
scroll to position [644, 0]
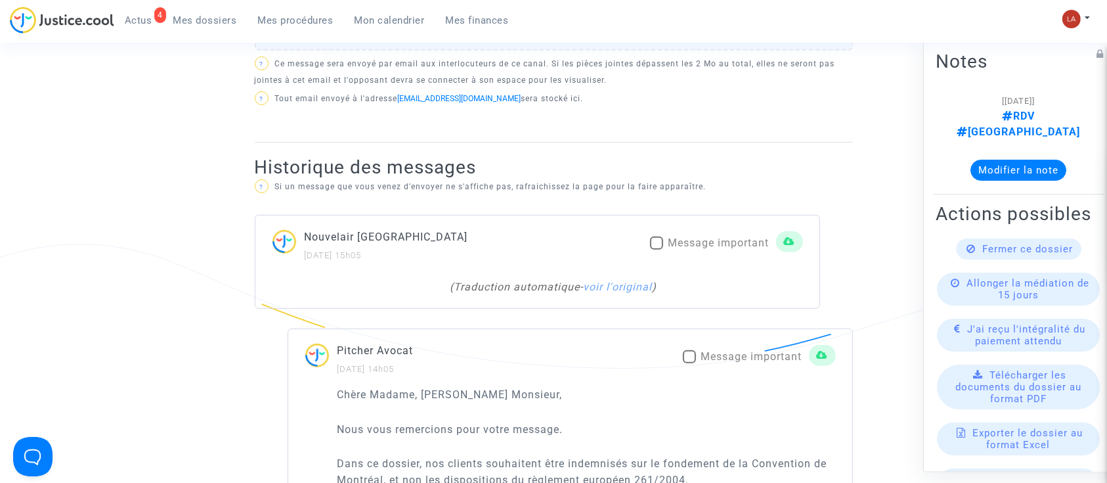
scroll to position [725, 0]
click at [626, 284] on link "voir l'original" at bounding box center [618, 286] width 69 height 12
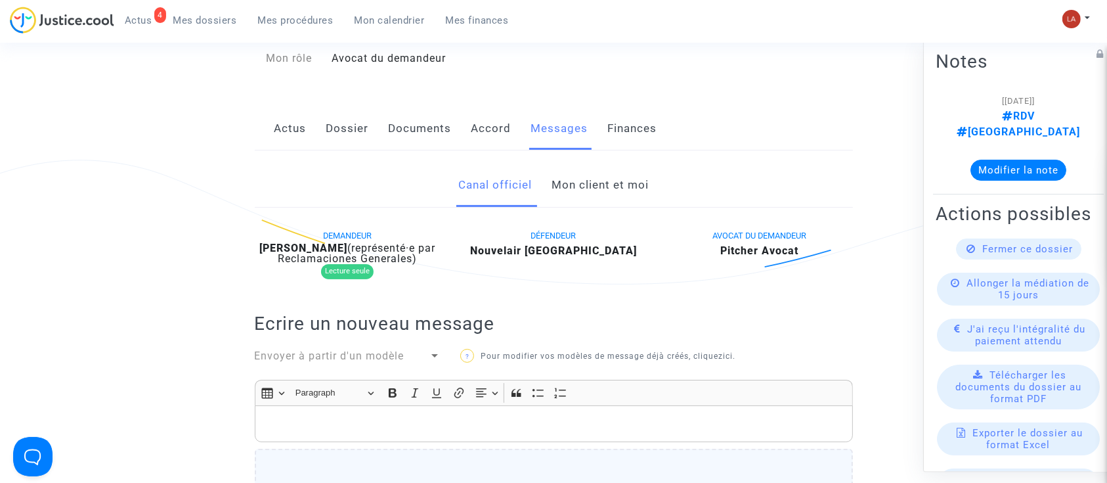
scroll to position [191, 0]
click at [387, 363] on div "Envoyer à partir d'un modèle" at bounding box center [342, 358] width 175 height 16
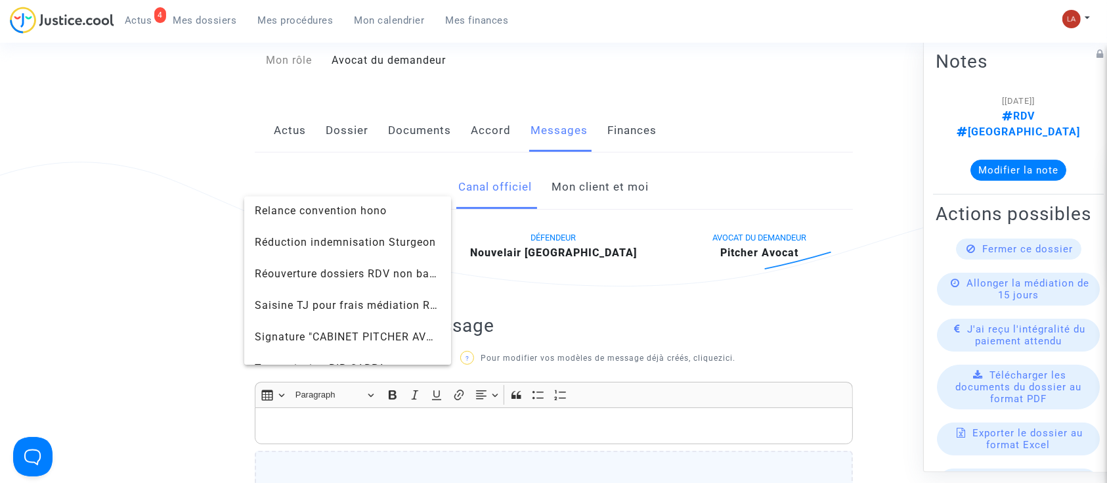
scroll to position [1358, 0]
click at [353, 331] on span "Signature "CABINET PITCHER AVOCAT"" at bounding box center [357, 335] width 204 height 12
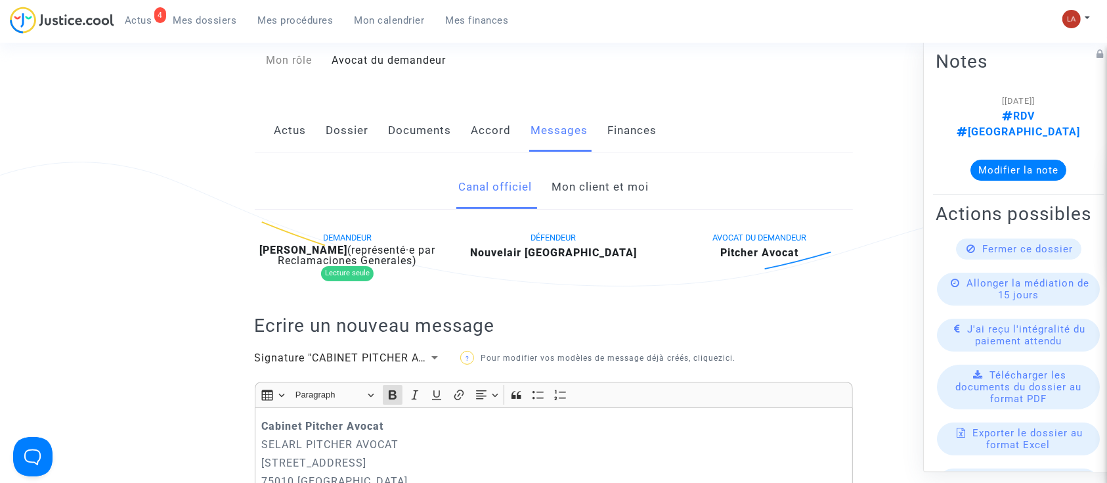
click at [263, 420] on strong "Cabinet Pitcher Avocat" at bounding box center [322, 426] width 122 height 12
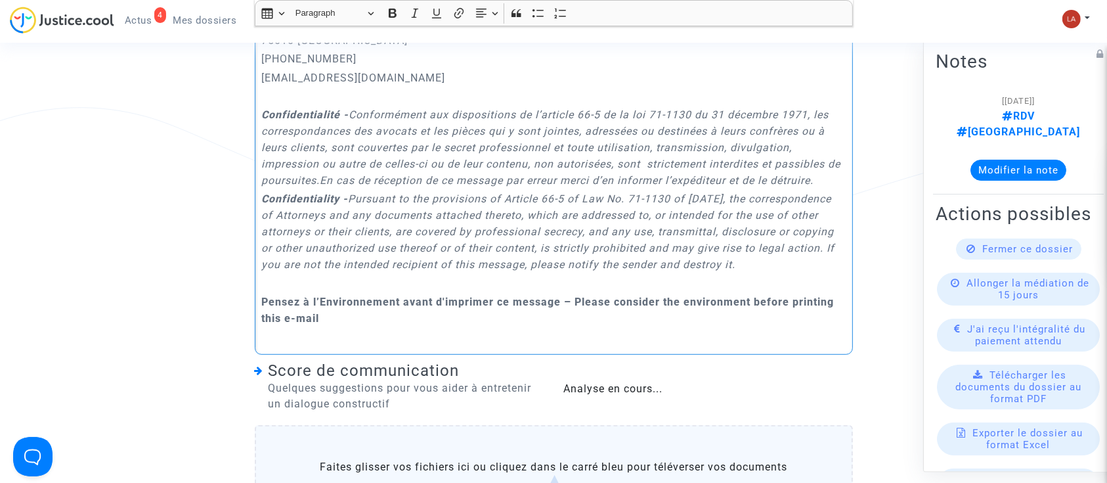
scroll to position [862, 0]
click at [458, 472] on label "Faites glisser vos fichiers ici ou cliquez dans le carré bleu pour téléverser v…" at bounding box center [554, 491] width 598 height 134
click at [0, 0] on input "Faites glisser vos fichiers ici ou cliquez dans le carré bleu pour téléverser v…" at bounding box center [0, 0] width 0 height 0
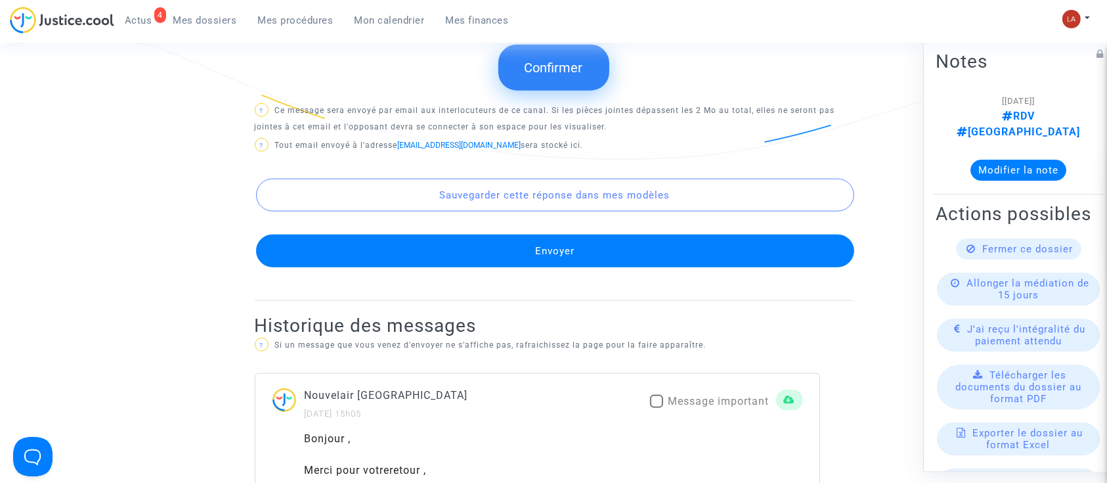
scroll to position [1550, 0]
click at [542, 90] on button "Confirmer" at bounding box center [554, 67] width 111 height 46
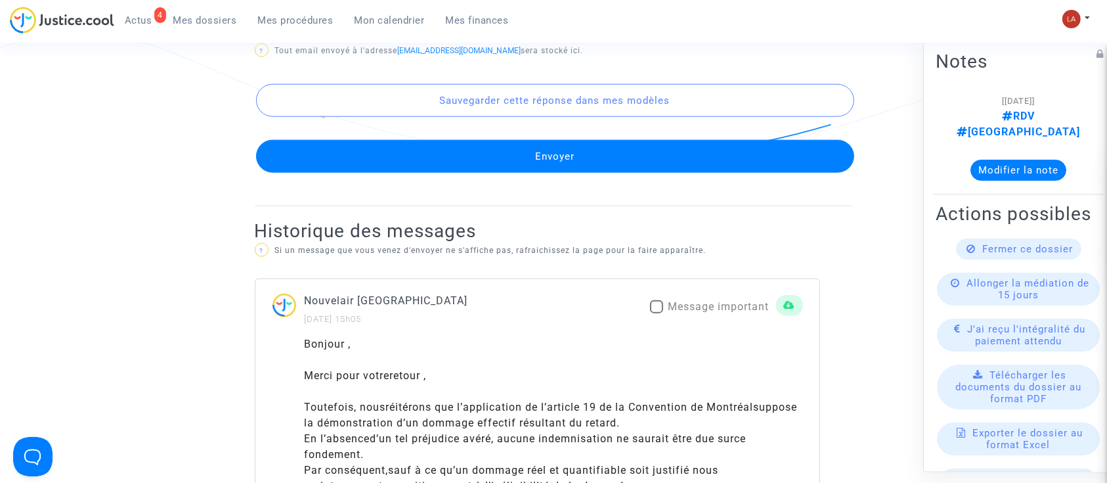
click at [604, 168] on button "Envoyer" at bounding box center [555, 156] width 598 height 33
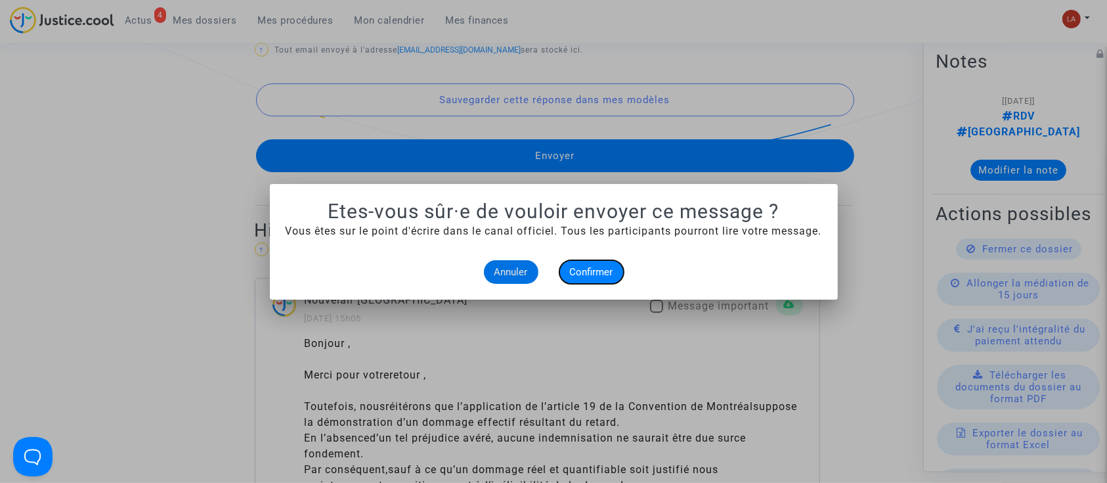
click at [593, 260] on button "Confirmer" at bounding box center [592, 272] width 64 height 24
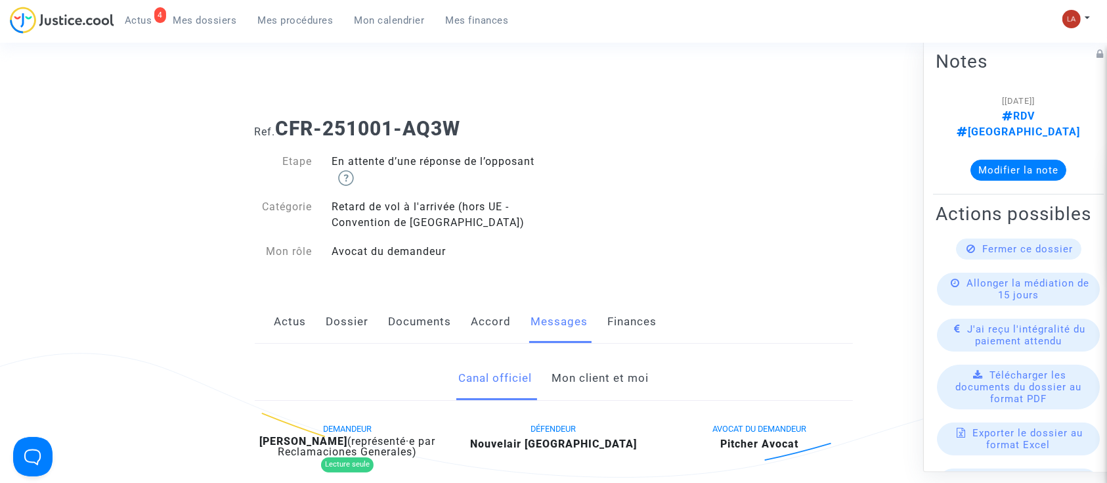
scroll to position [1550, 0]
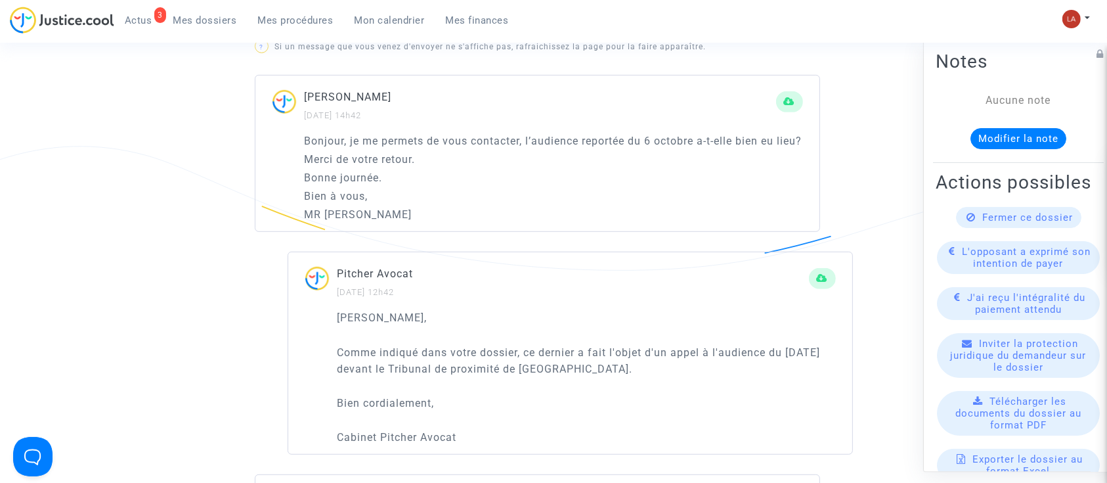
scroll to position [828, 0]
